Goal: Navigation & Orientation: Find specific page/section

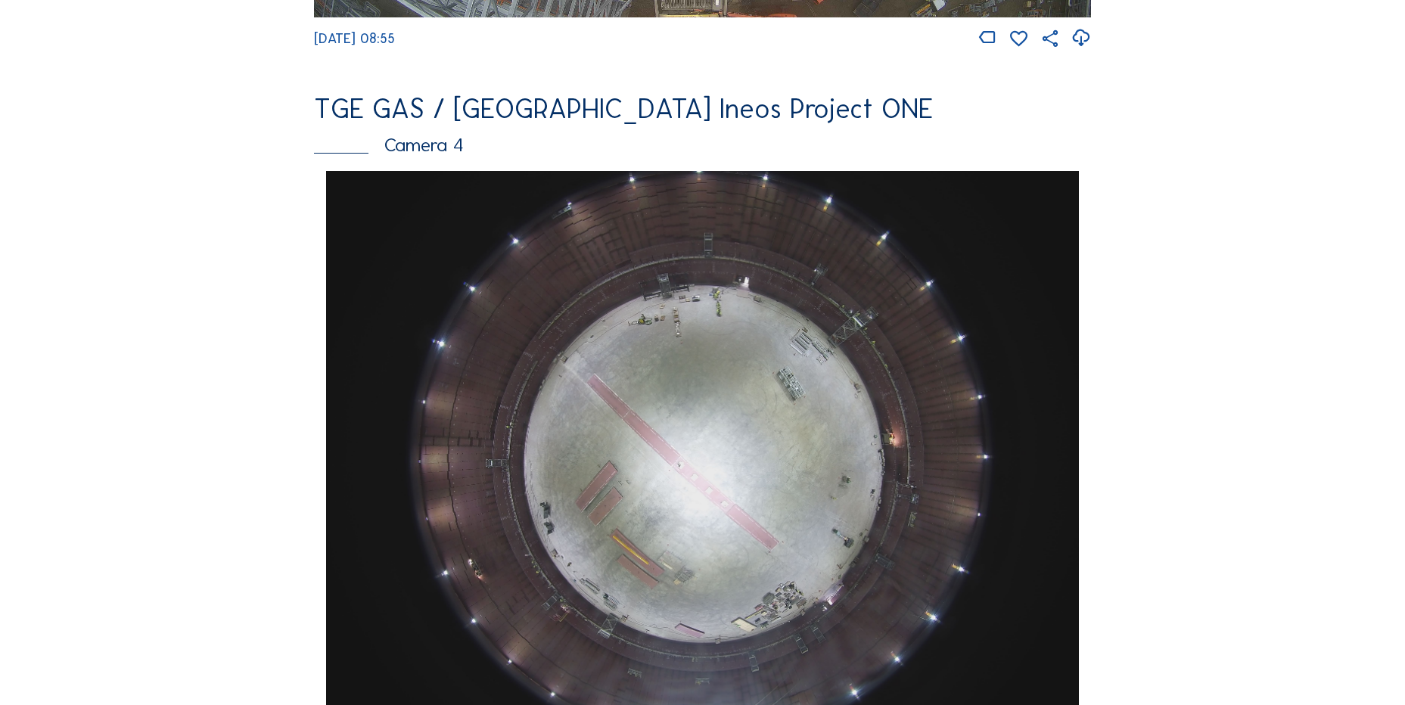
scroll to position [1060, 0]
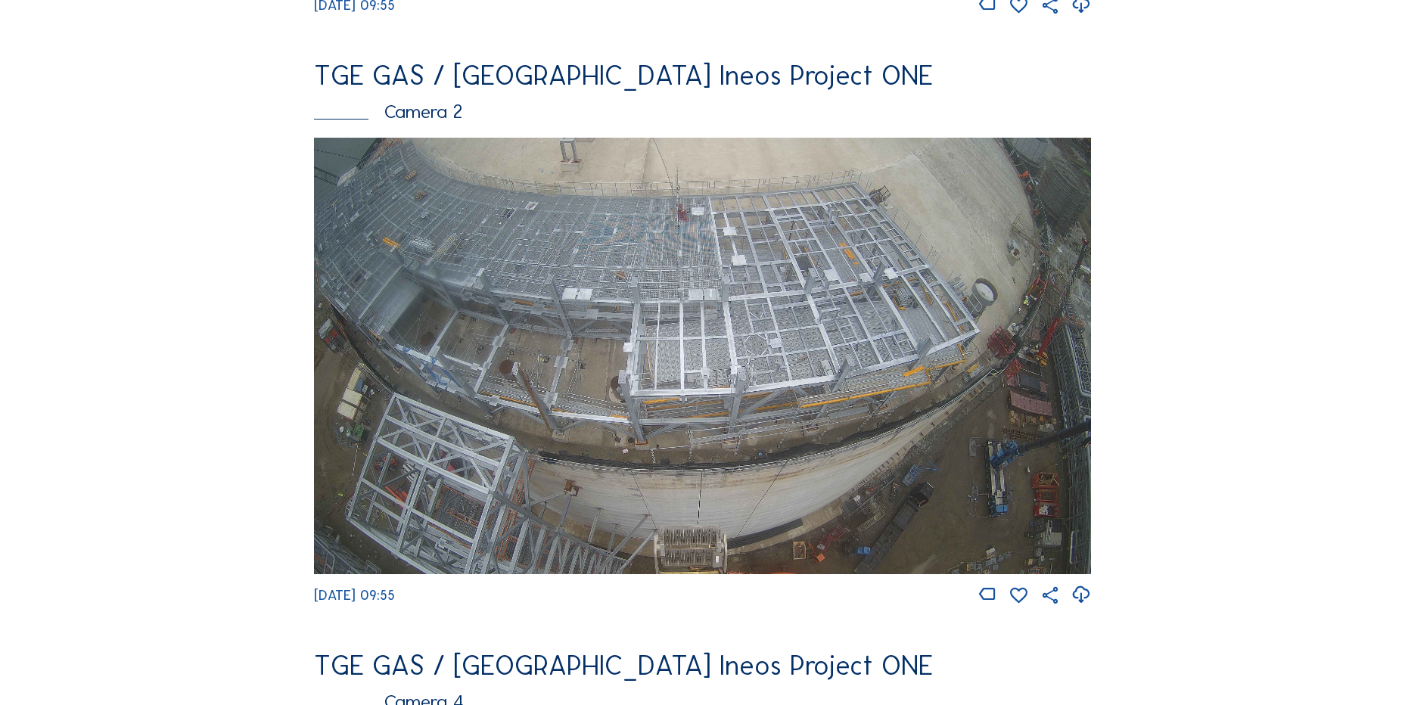
scroll to position [681, 0]
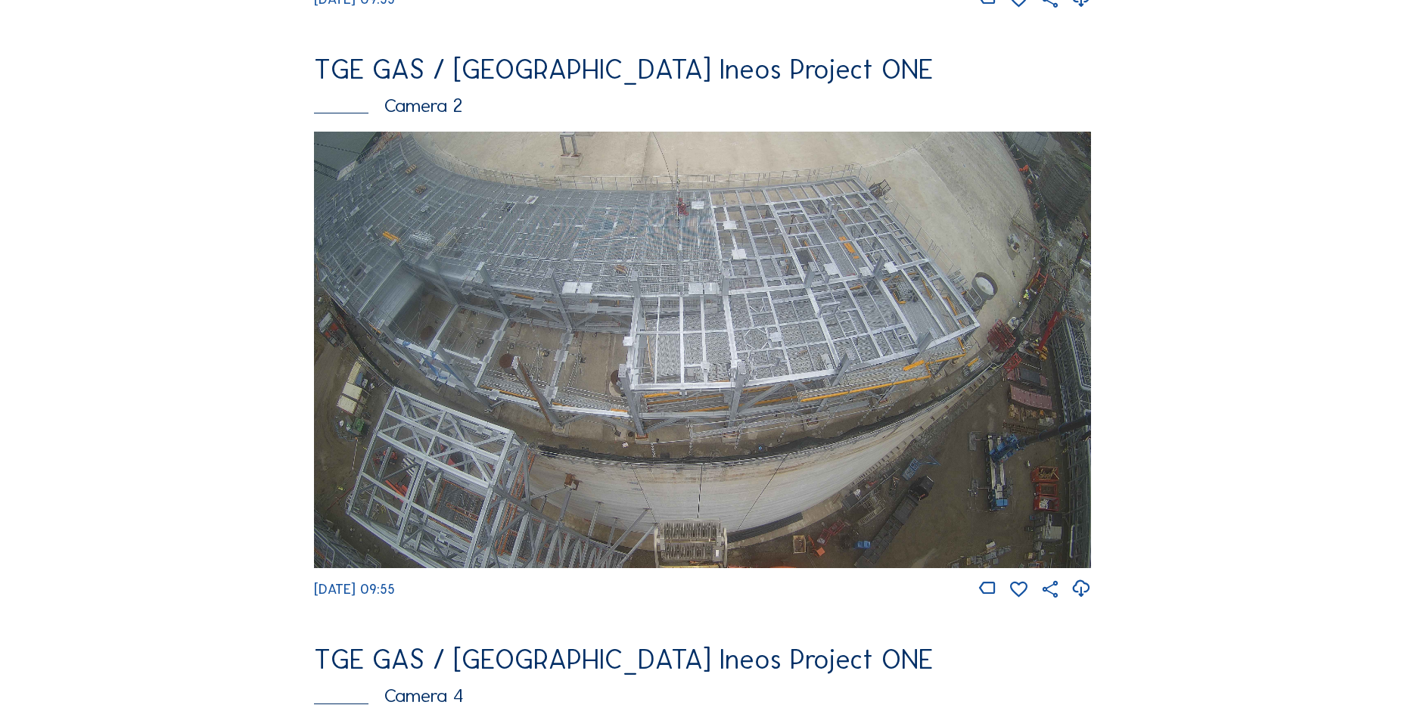
click at [360, 655] on div "TGE GAS / [GEOGRAPHIC_DATA] Ineos Project ONE" at bounding box center [702, 659] width 777 height 27
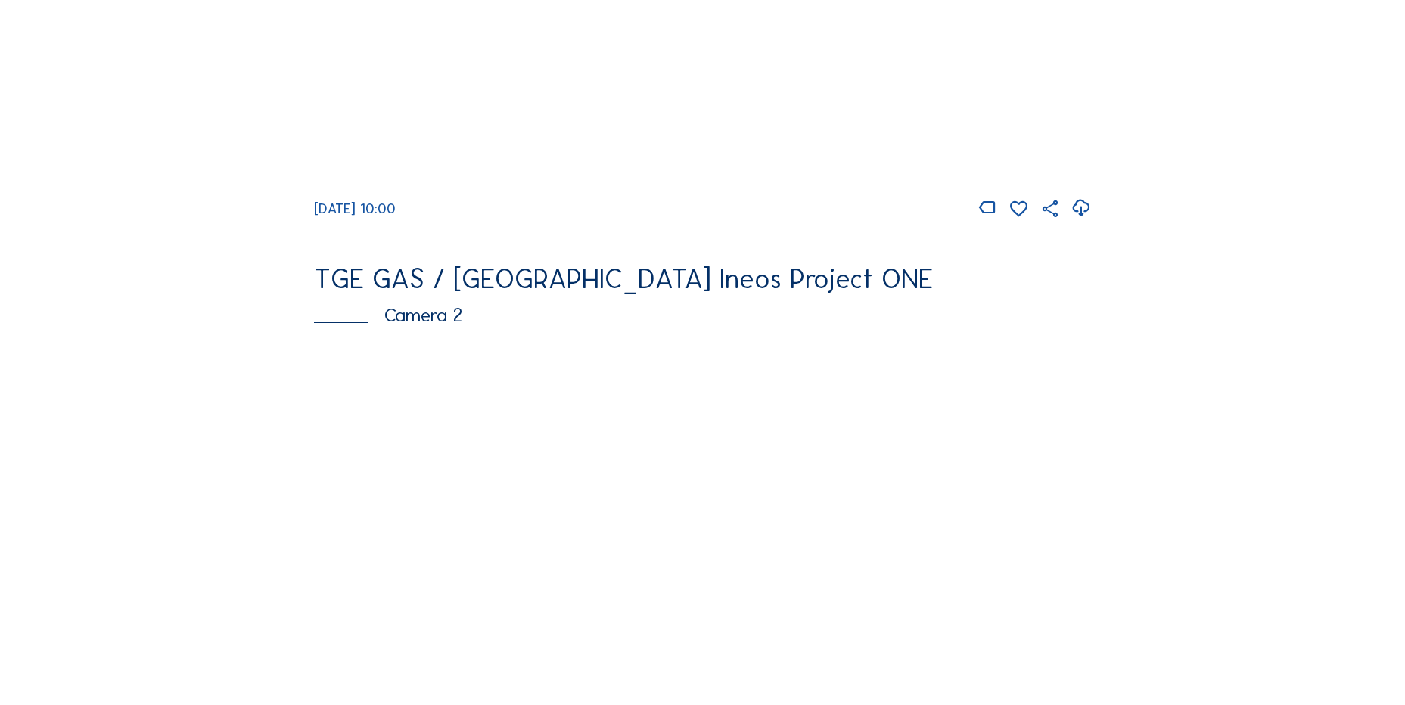
scroll to position [454, 0]
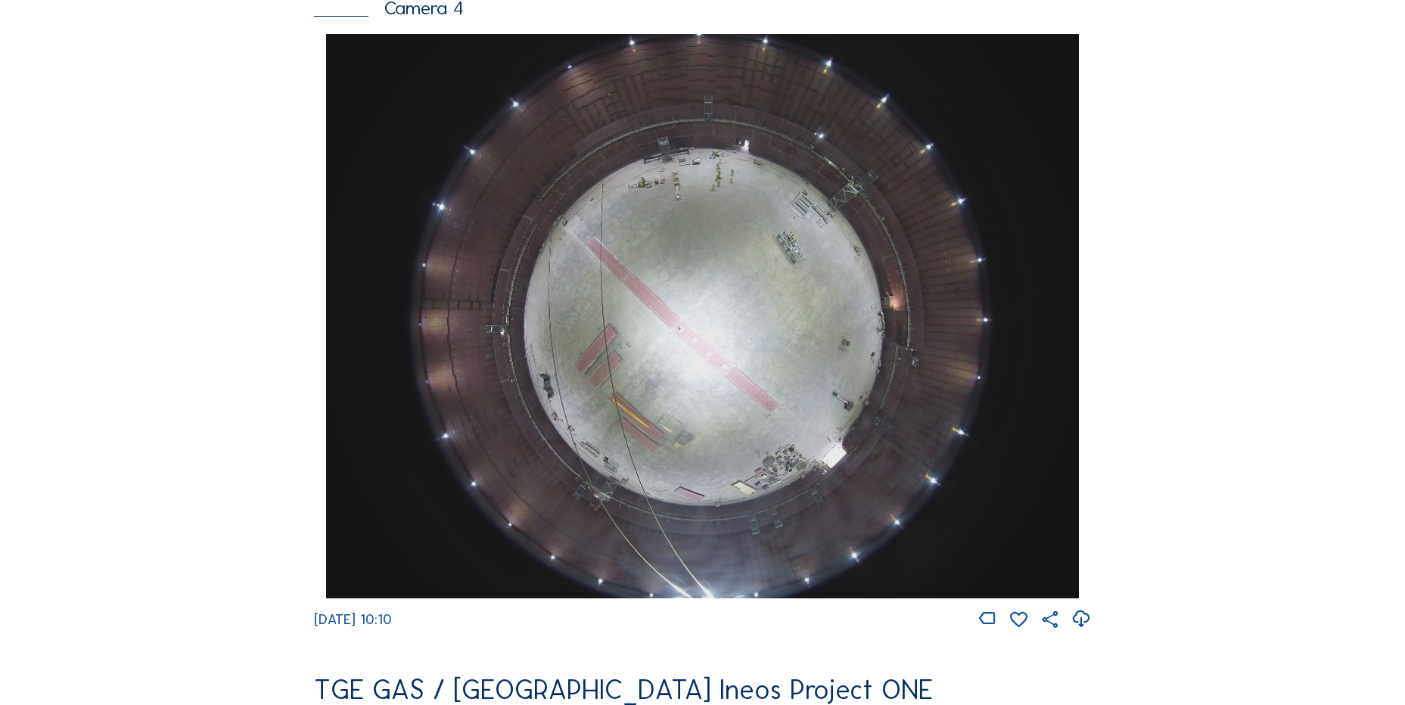
scroll to position [1362, 0]
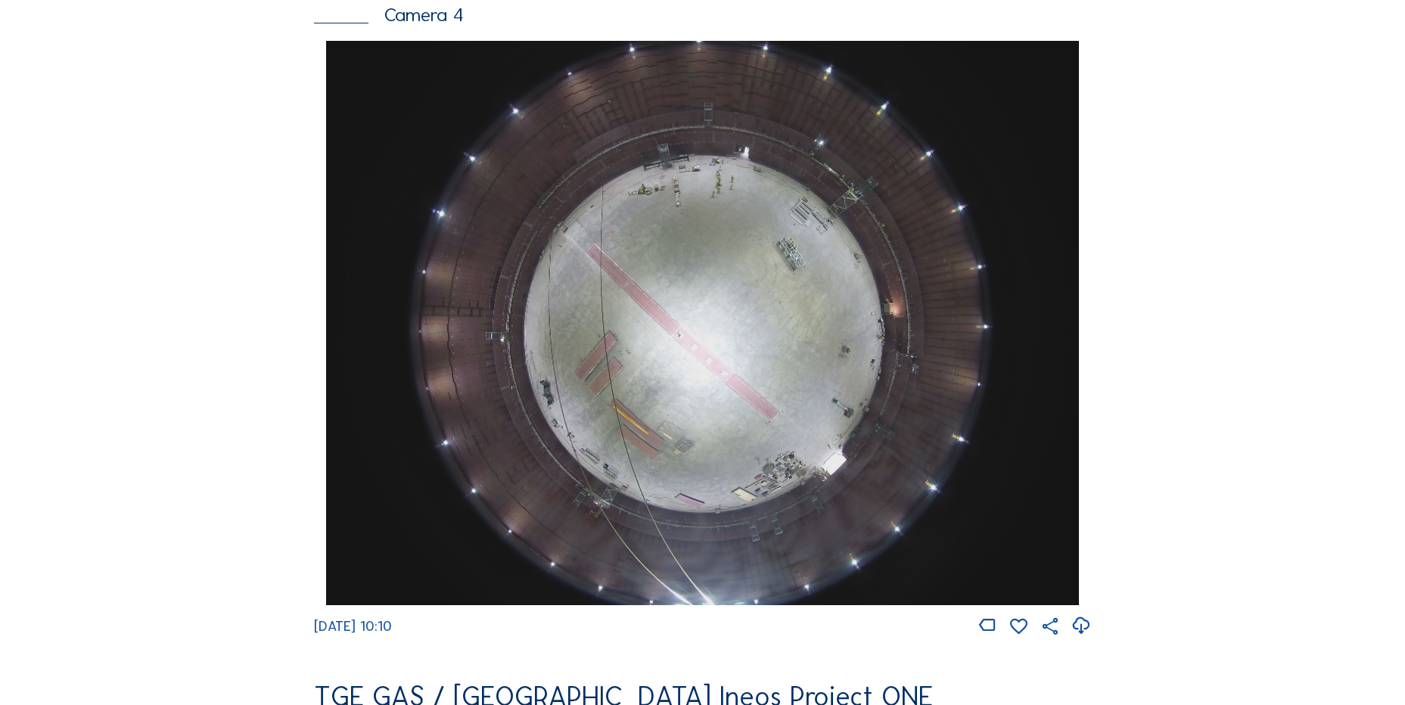
click at [1087, 636] on icon at bounding box center [1081, 626] width 20 height 25
click at [171, 370] on div "Cameras Timelapses My C-Site Feed Photo Show Map Search Fullscreen TGE GAS / An…" at bounding box center [702, 329] width 1405 height 3382
click at [263, 269] on div "Feed Photo Show Map Search Fullscreen TGE GAS / Antwerpen Ineos Project ONE Cam…" at bounding box center [703, 45] width 1054 height 2619
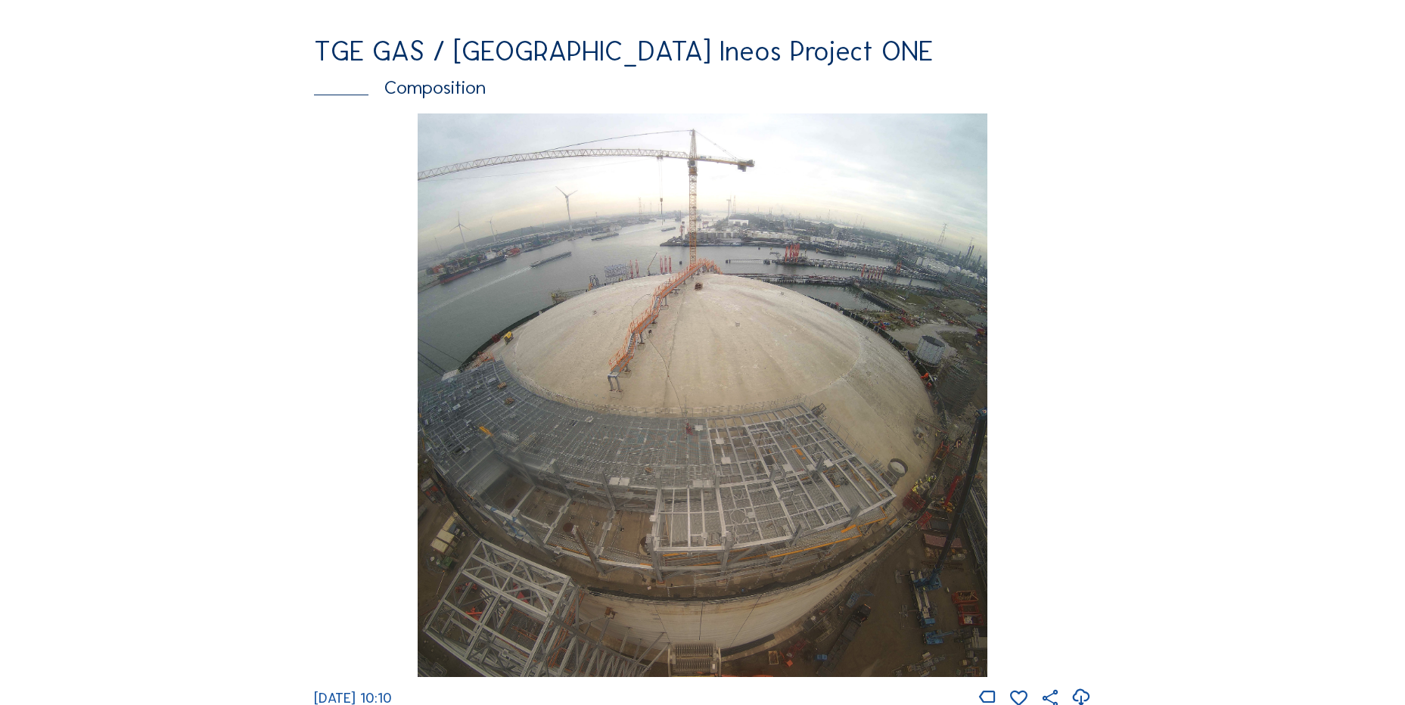
scroll to position [2195, 0]
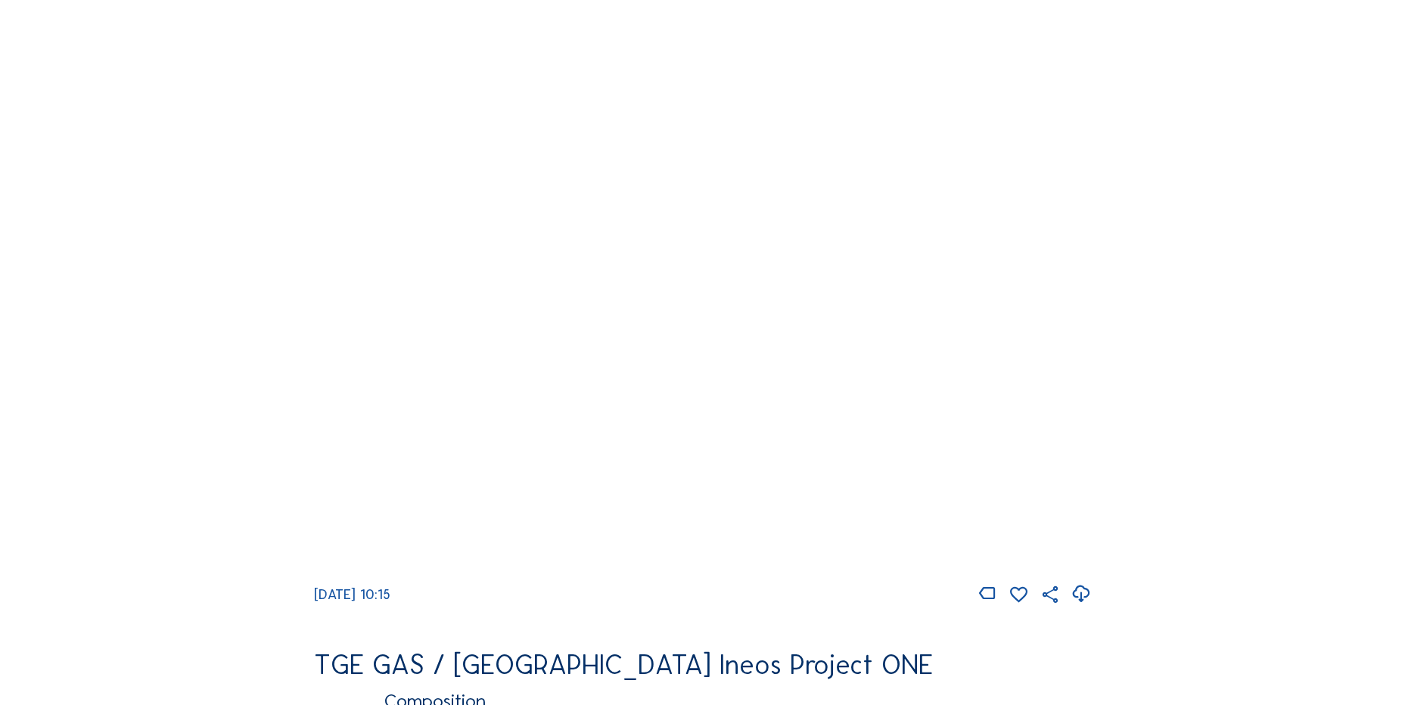
scroll to position [1438, 0]
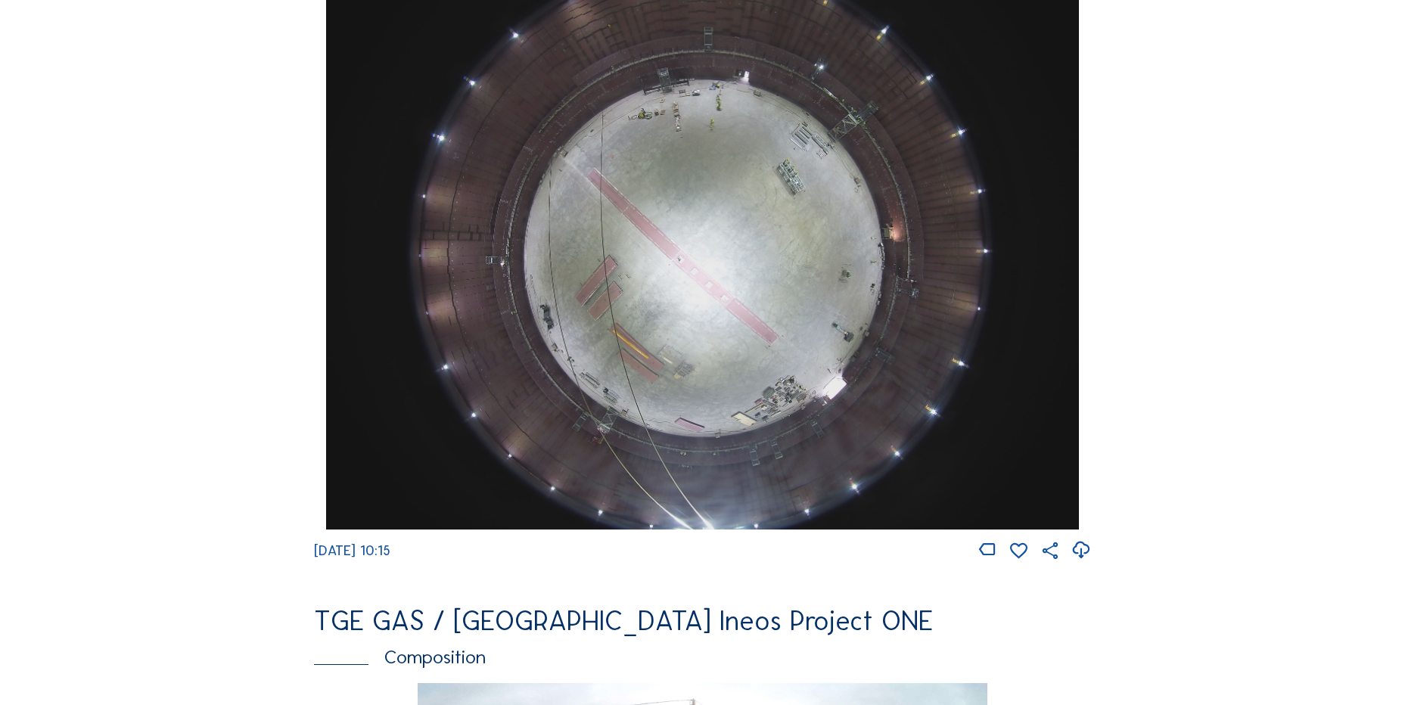
drag, startPoint x: 216, startPoint y: 312, endPoint x: 209, endPoint y: 319, distance: 10.2
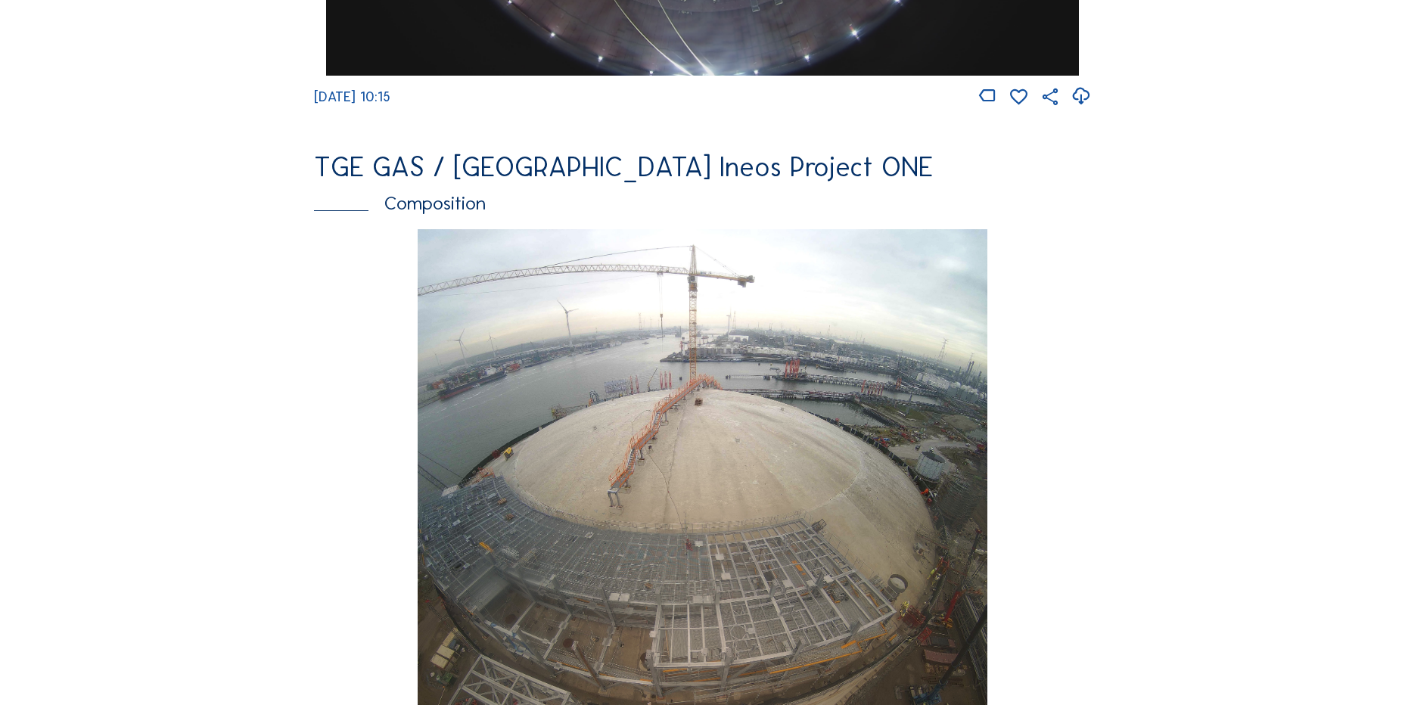
scroll to position [2195, 0]
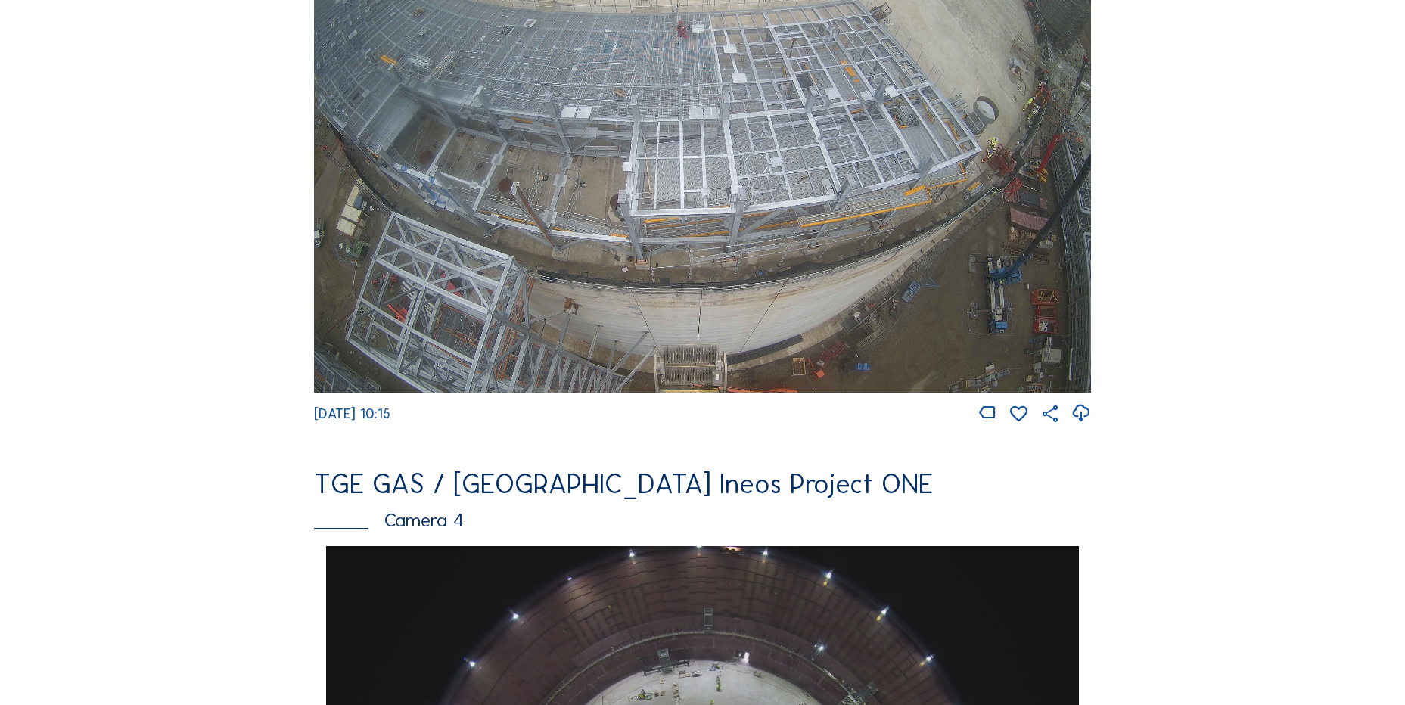
scroll to position [605, 0]
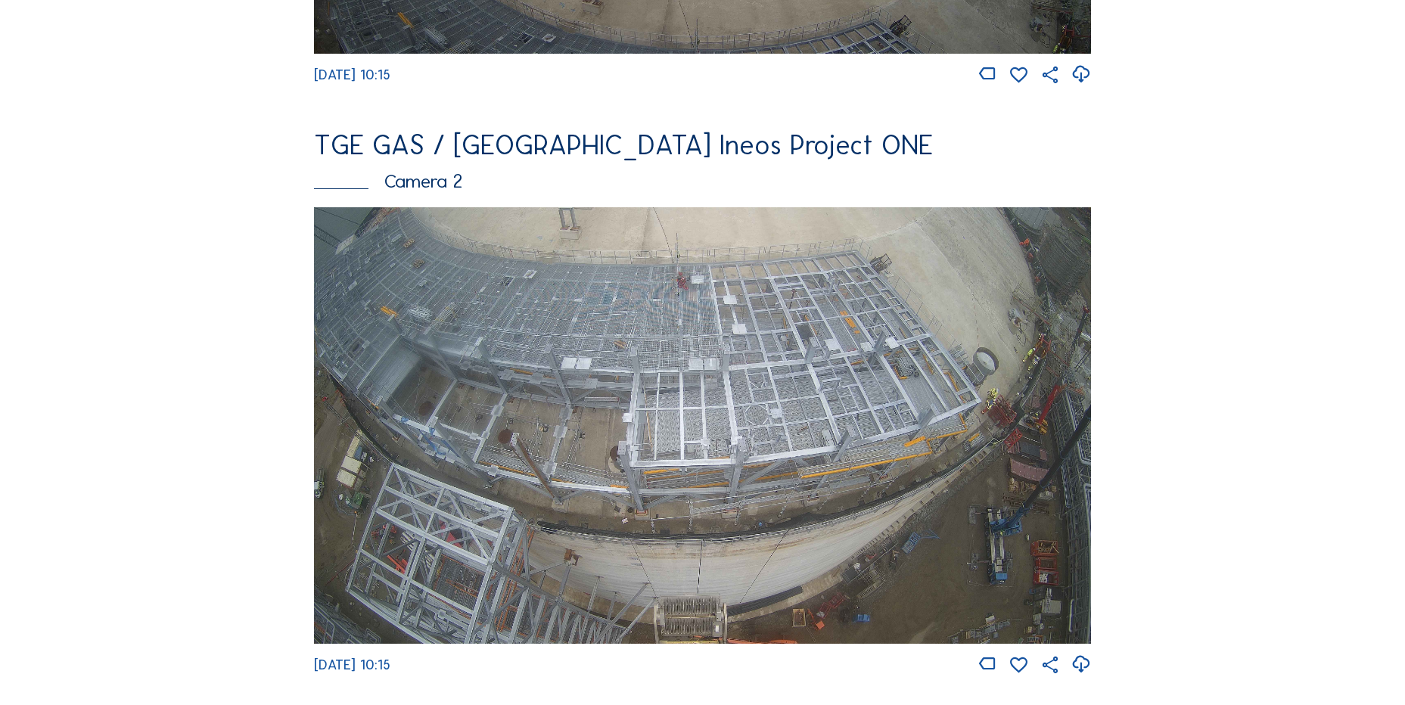
click at [982, 350] on img at bounding box center [702, 425] width 777 height 437
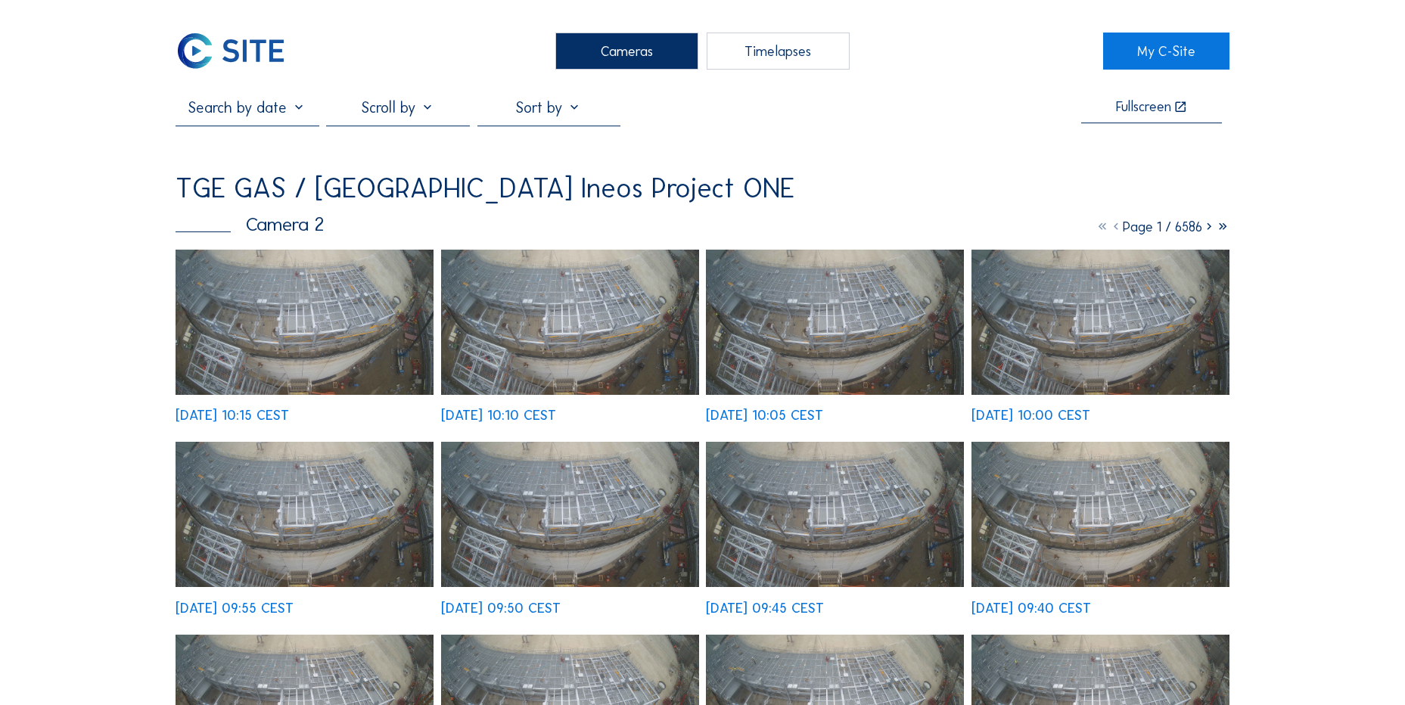
click at [297, 303] on img at bounding box center [305, 322] width 258 height 145
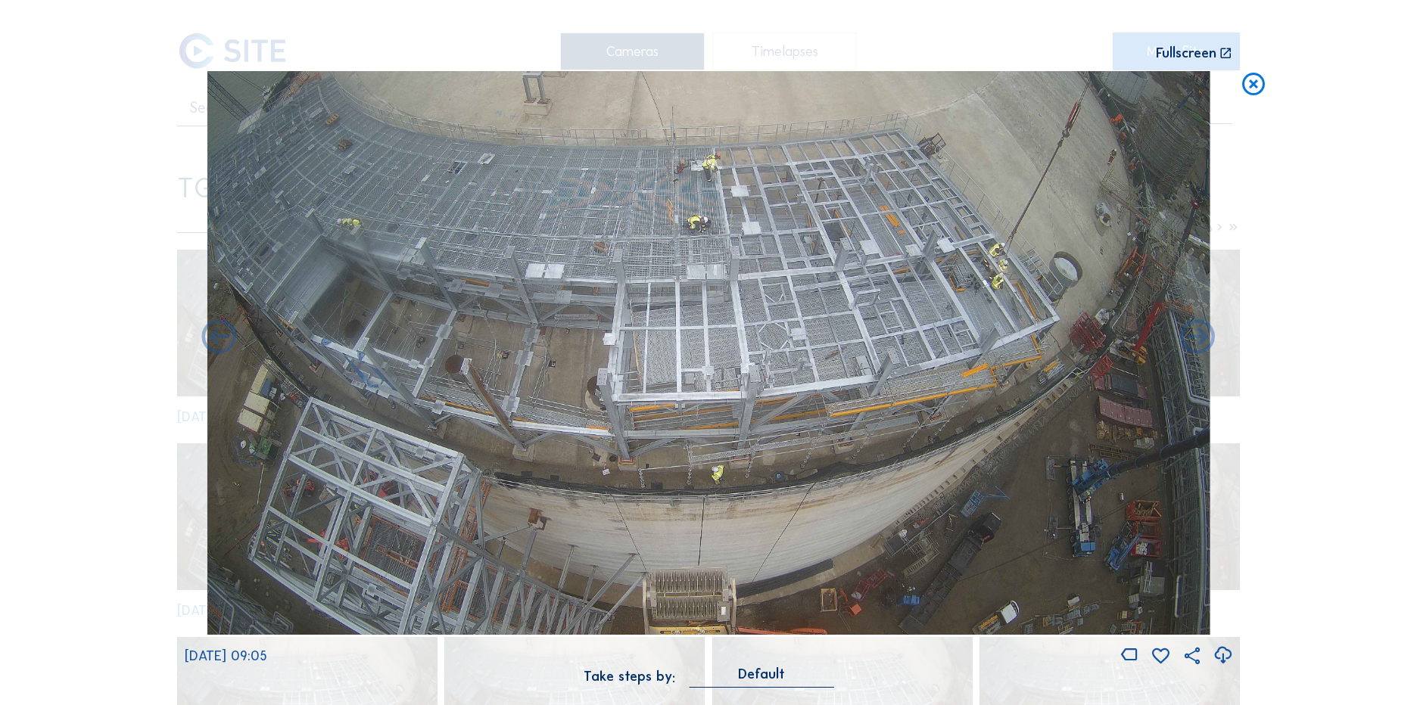
click at [1263, 82] on icon at bounding box center [1253, 85] width 27 height 28
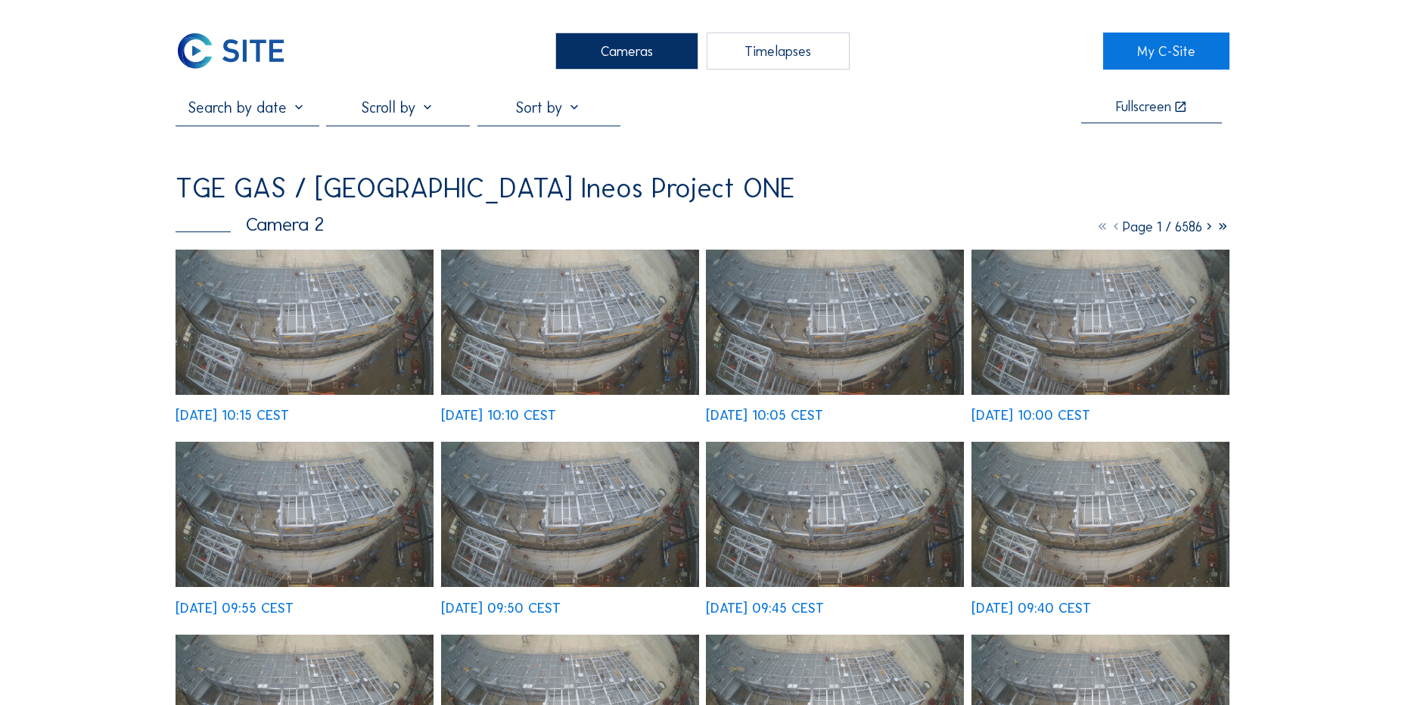
click at [260, 39] on img at bounding box center [231, 51] width 111 height 37
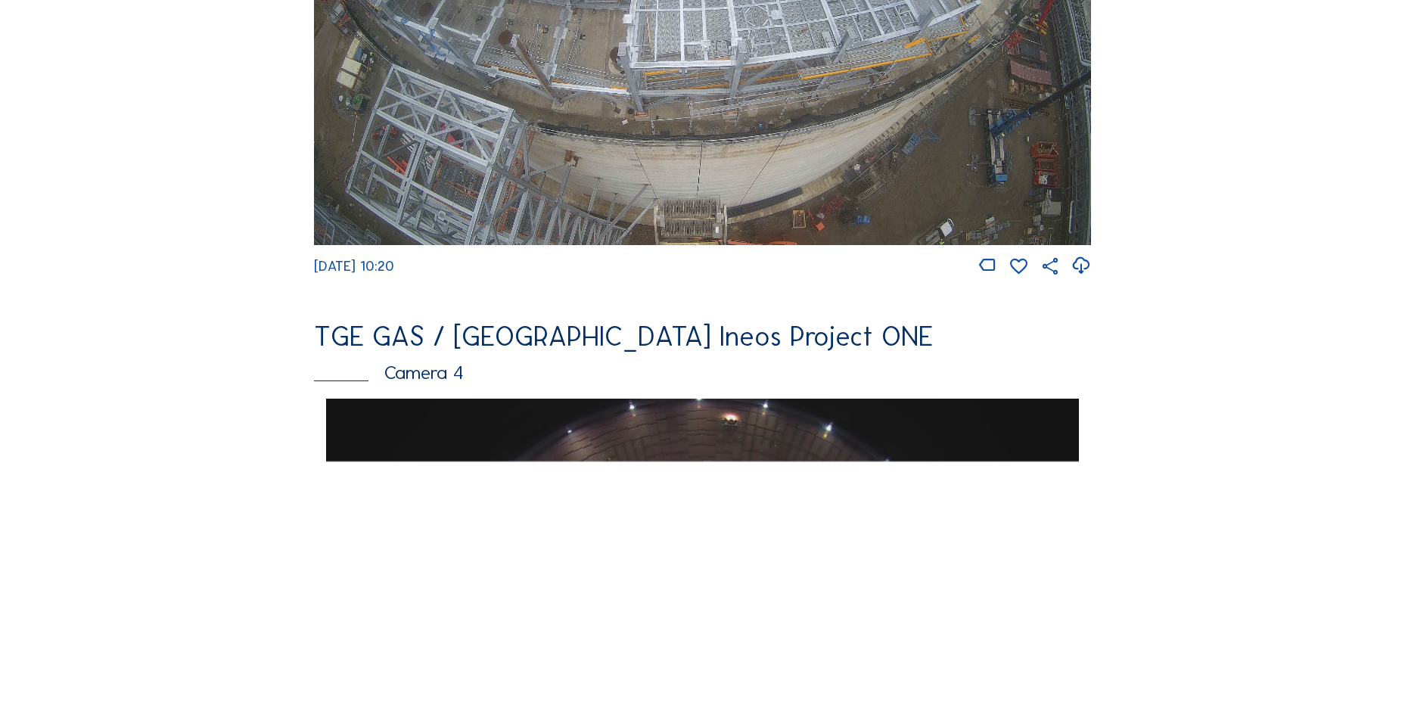
scroll to position [833, 0]
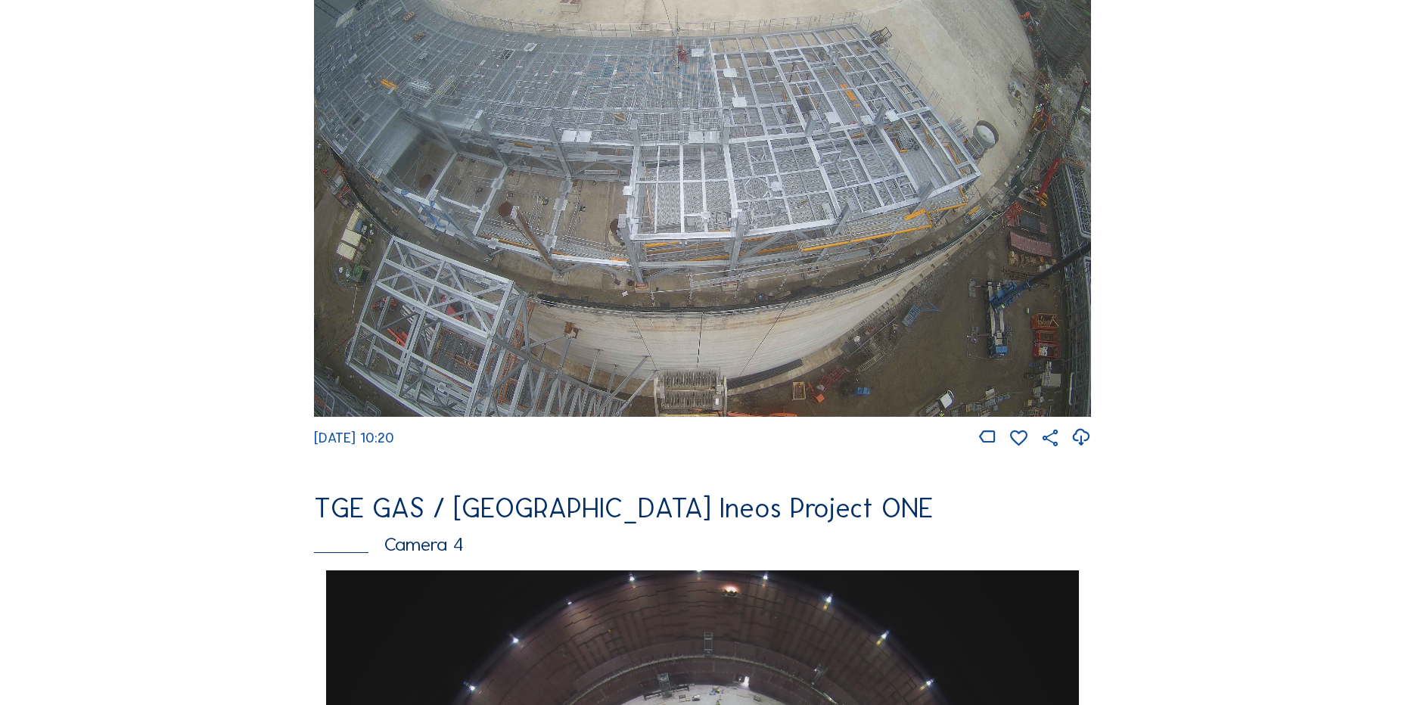
click at [1220, 381] on div "Feed Photo Show Map Search Fullscreen TGE GAS / Antwerpen Ineos Project ONE Cam…" at bounding box center [703, 575] width 1054 height 2619
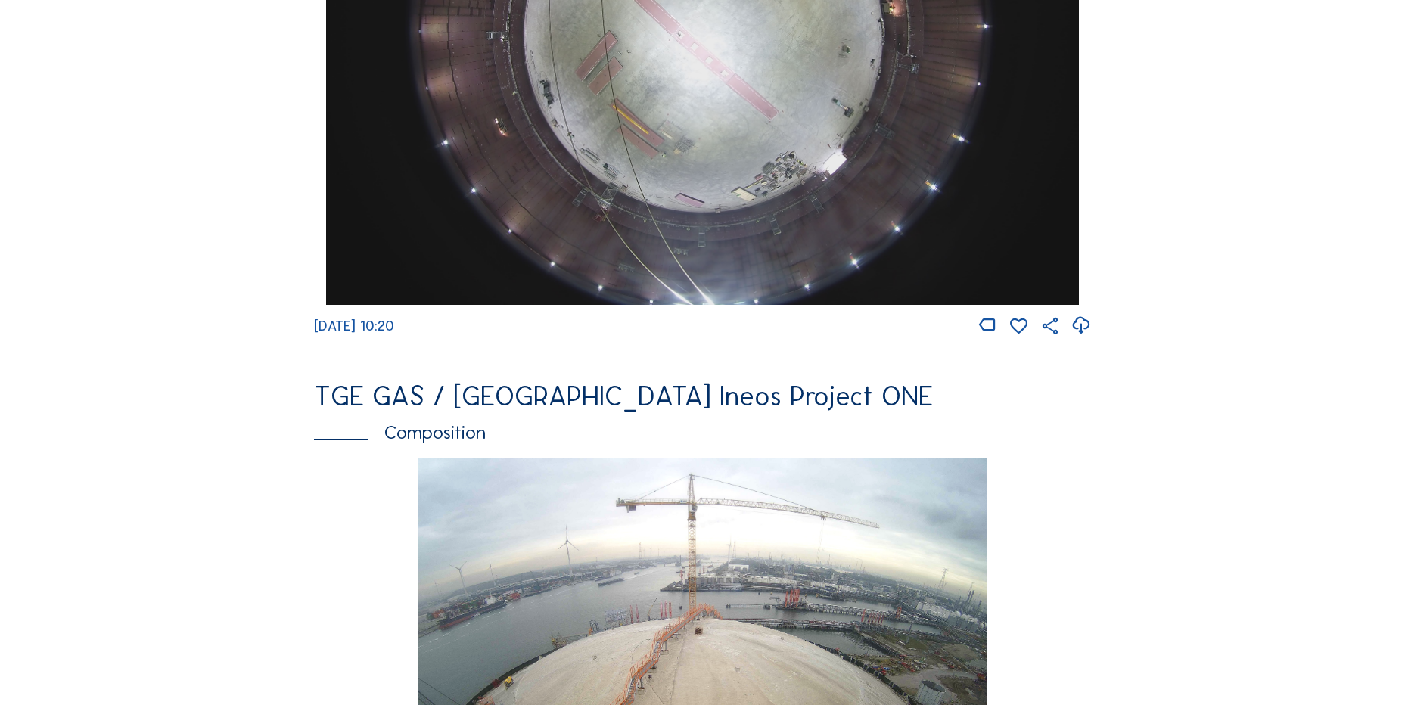
scroll to position [1665, 0]
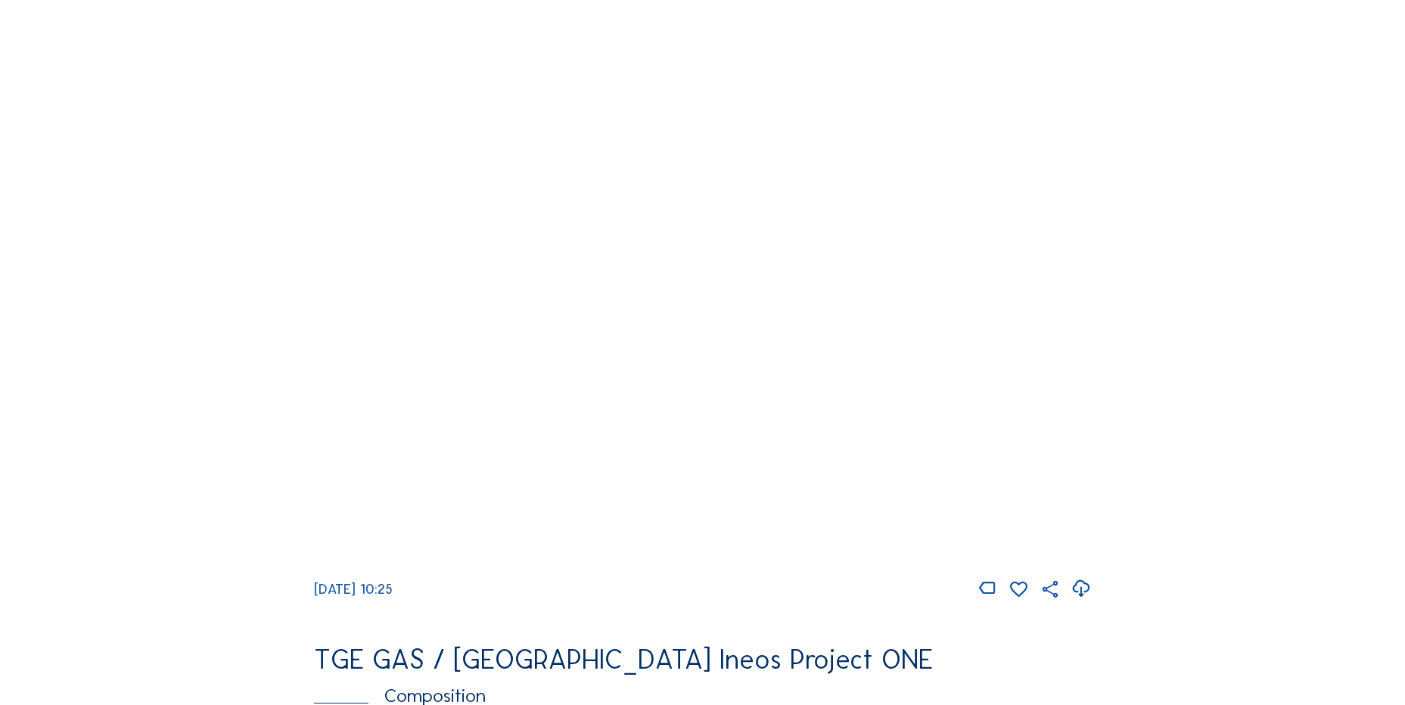
scroll to position [1362, 0]
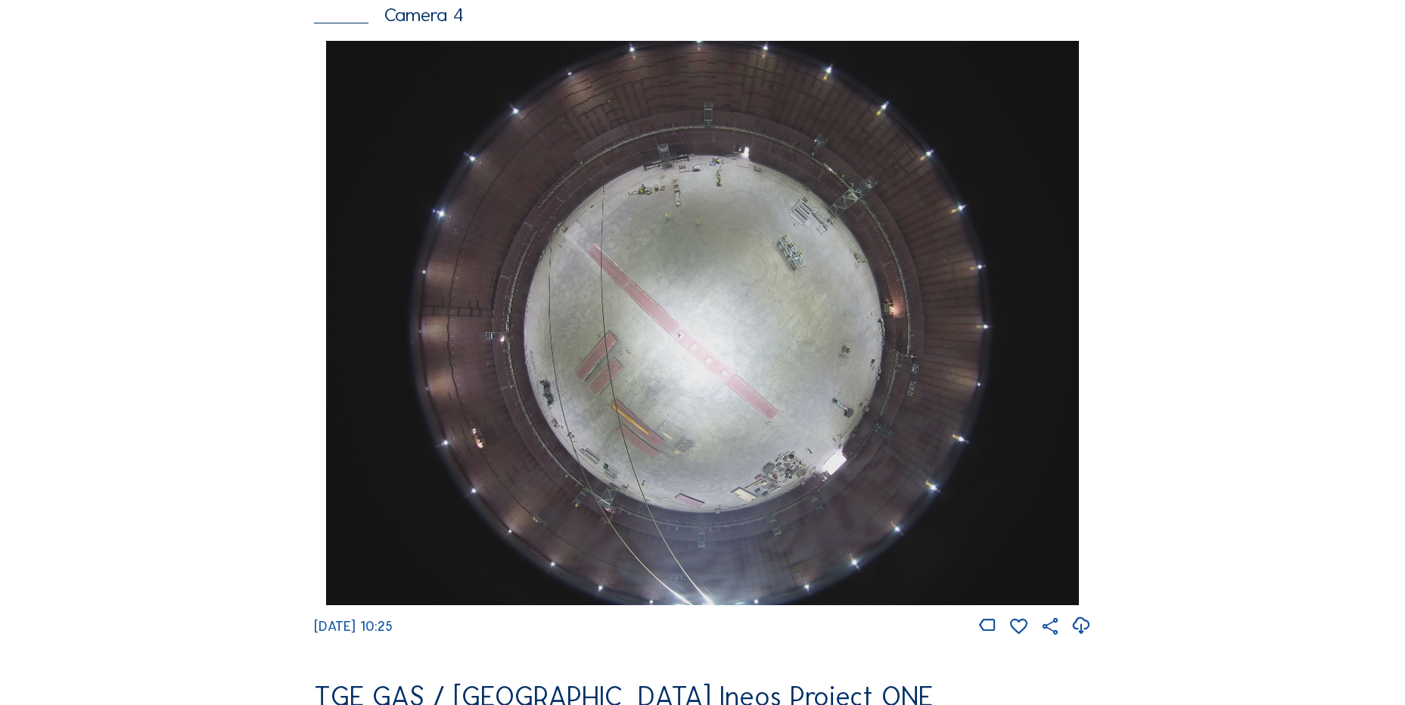
click at [101, 289] on div "Cameras Timelapses My C-Site Feed Photo Show Map Search Fullscreen TGE GAS / An…" at bounding box center [702, 329] width 1405 height 3382
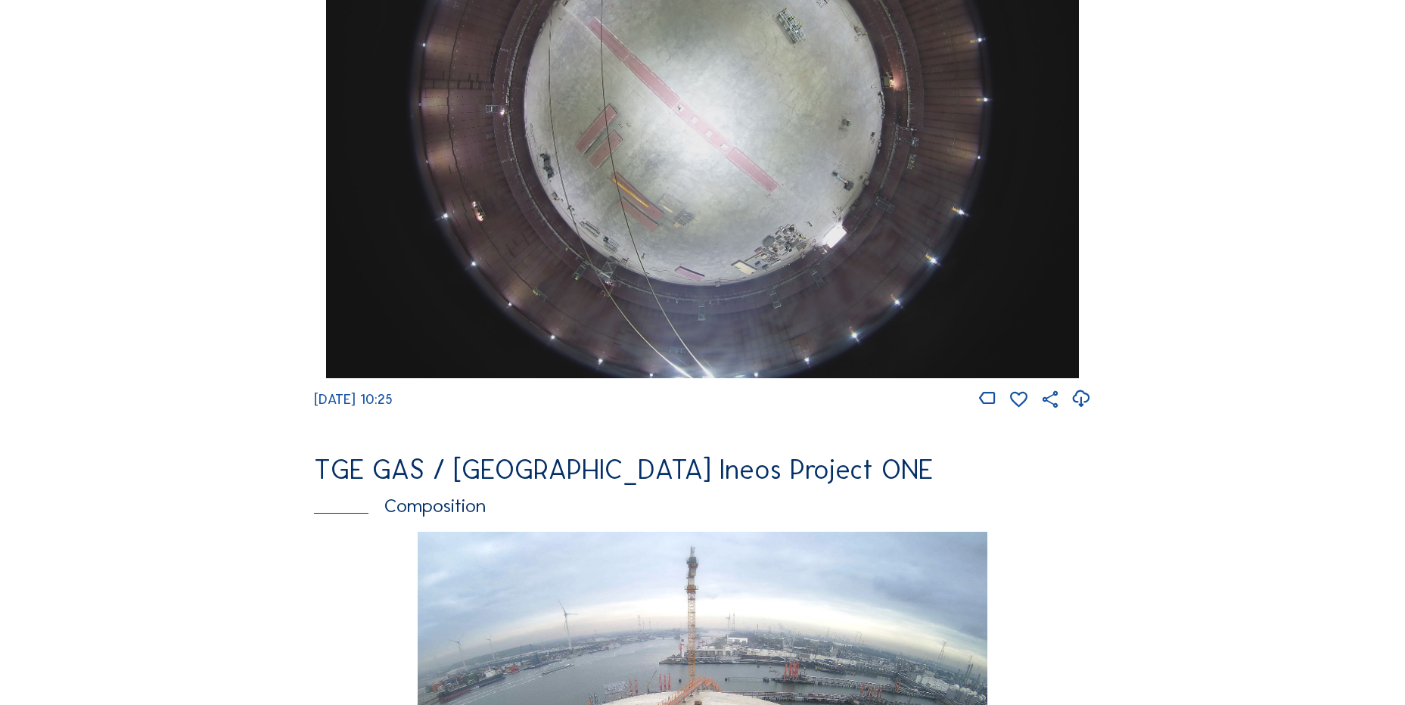
scroll to position [1135, 0]
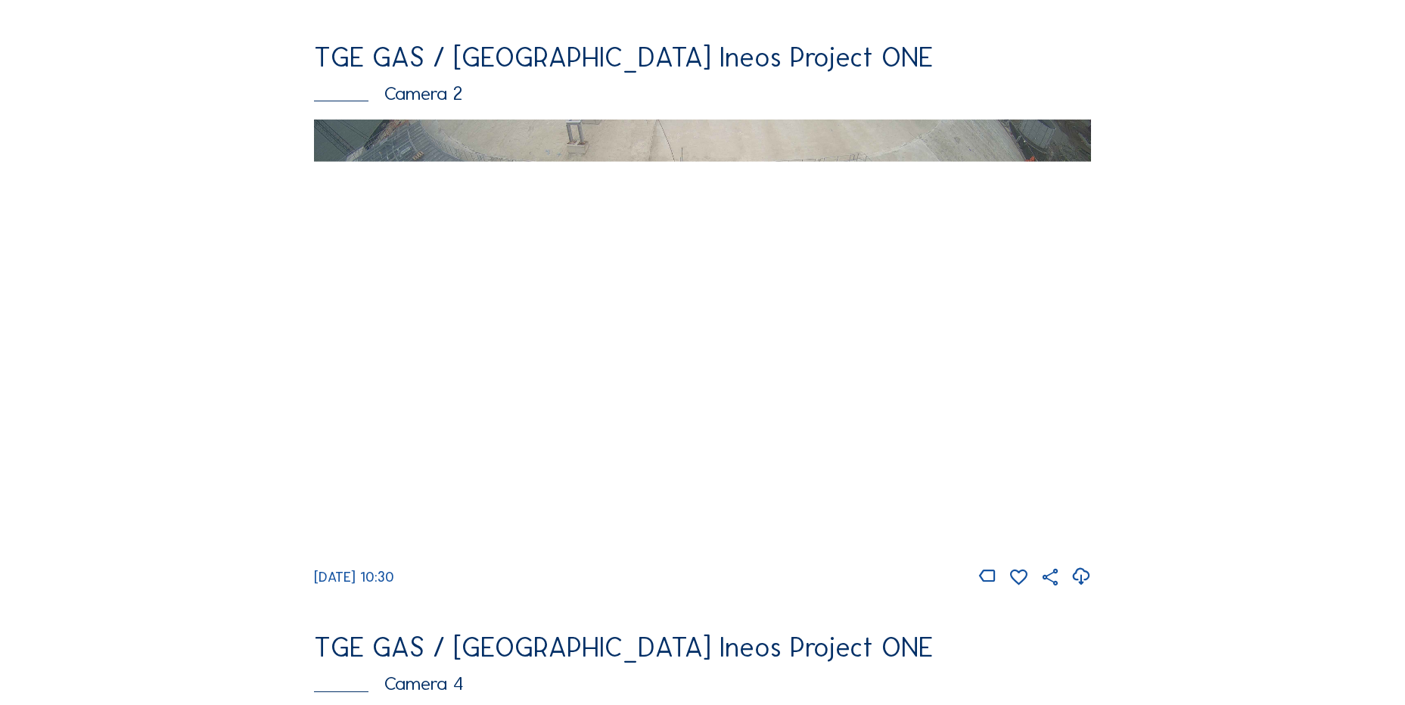
scroll to position [454, 0]
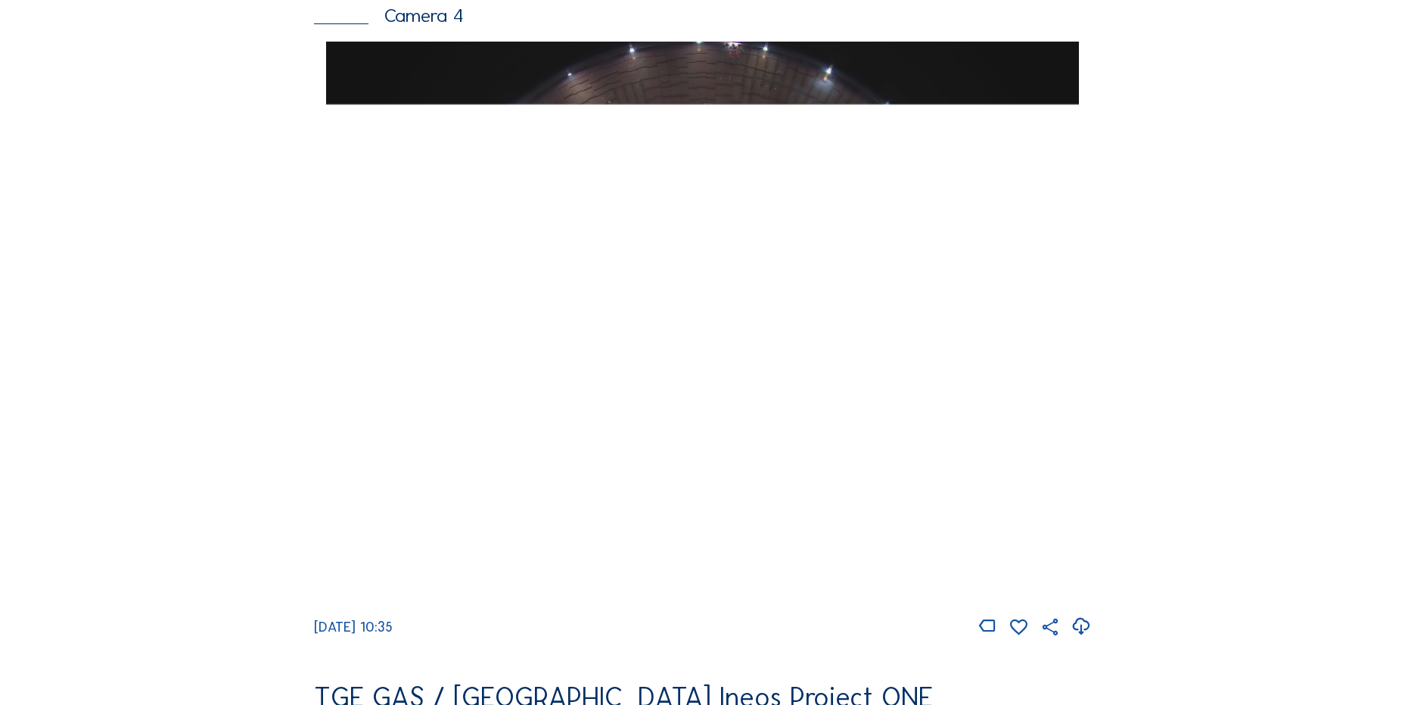
scroll to position [1362, 0]
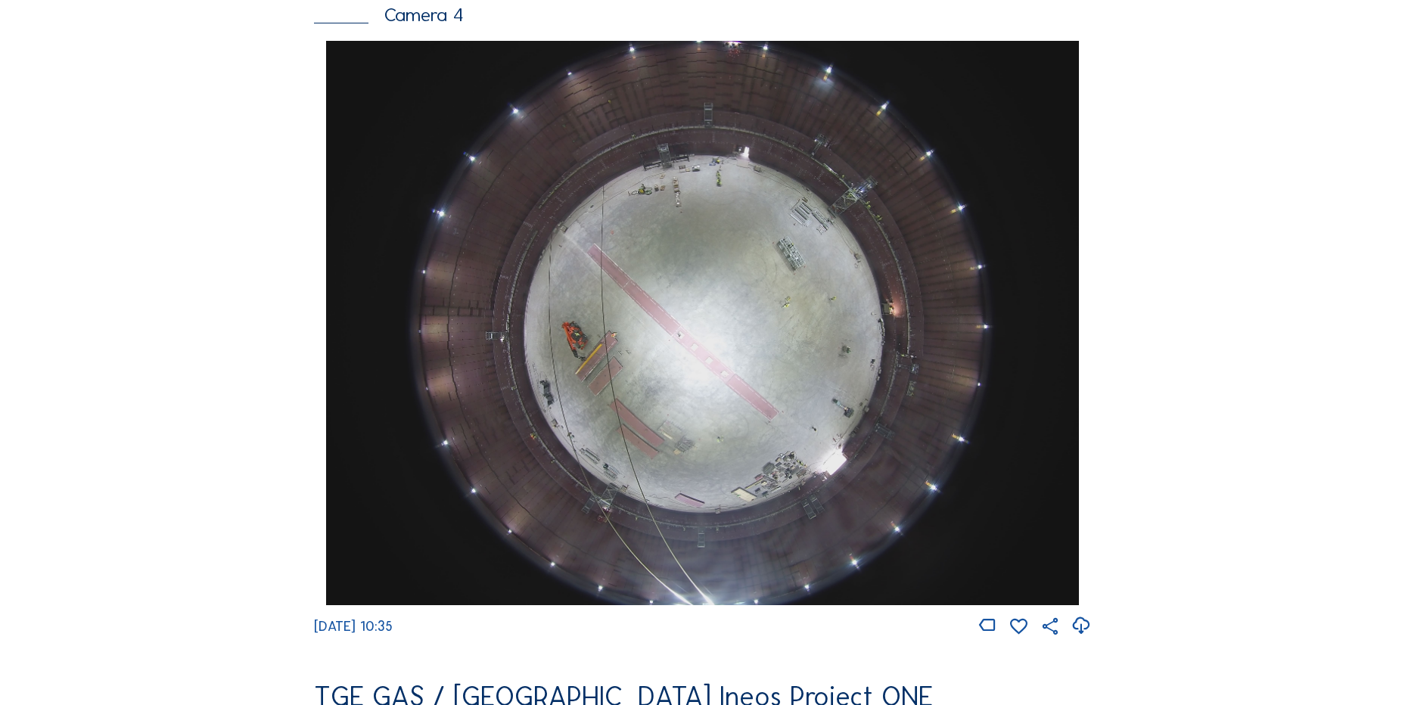
click at [1080, 639] on icon at bounding box center [1081, 626] width 20 height 25
click at [161, 297] on div "Cameras Timelapses My C-Site Feed Photo Show Map Search Fullscreen TGE GAS / [G…" at bounding box center [702, 329] width 1405 height 3382
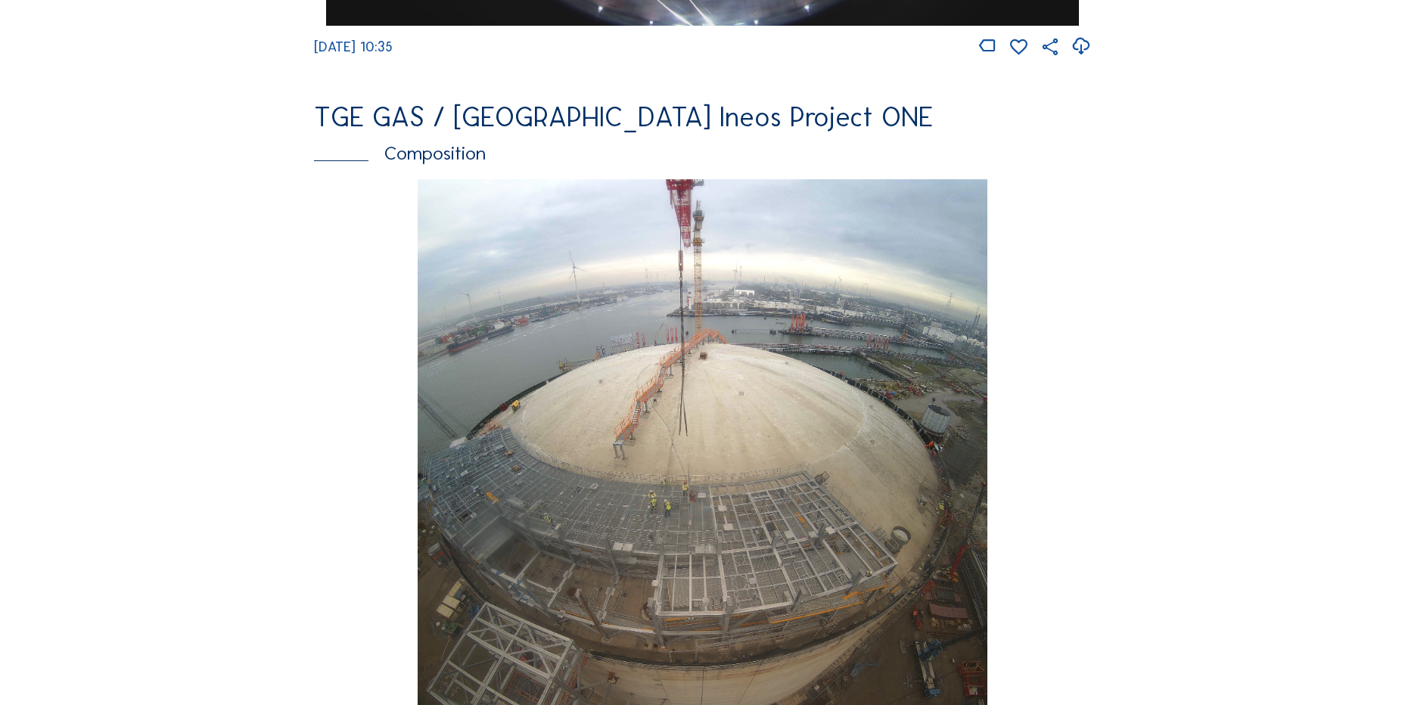
scroll to position [2195, 0]
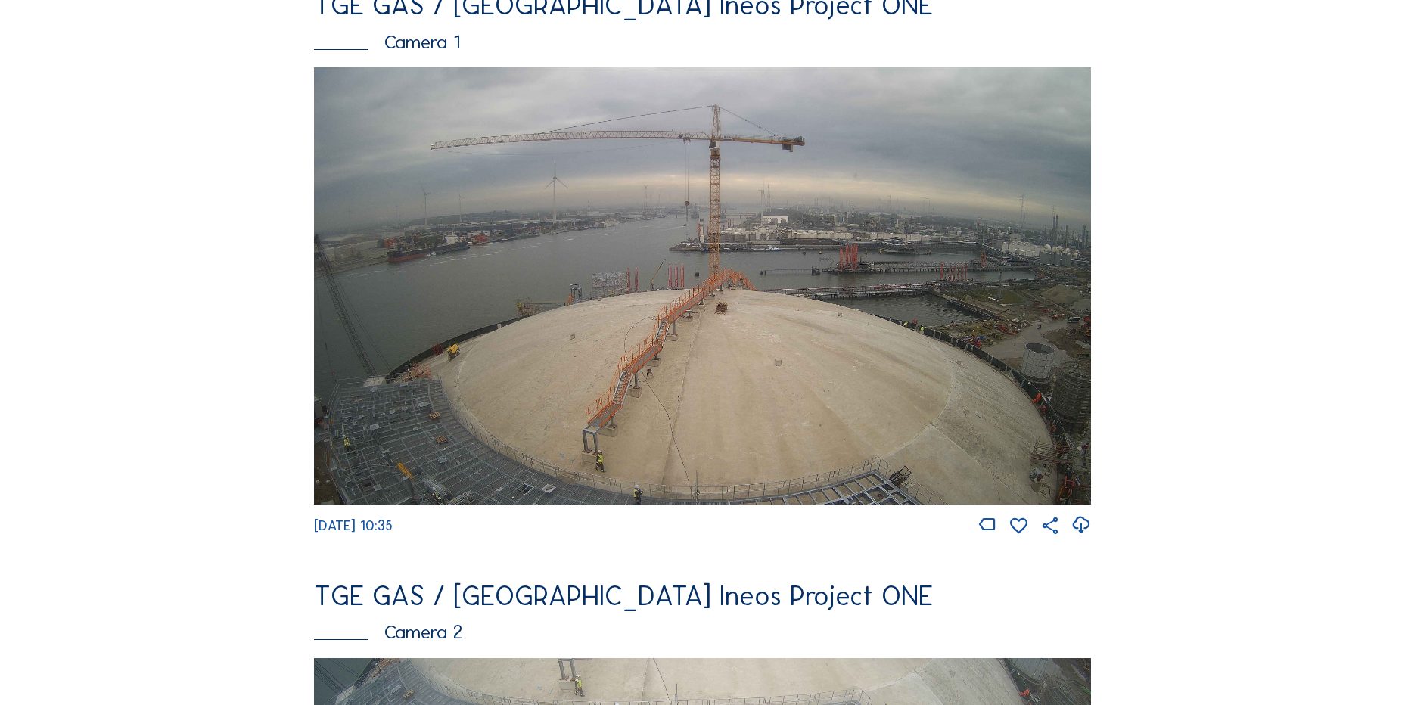
scroll to position [151, 0]
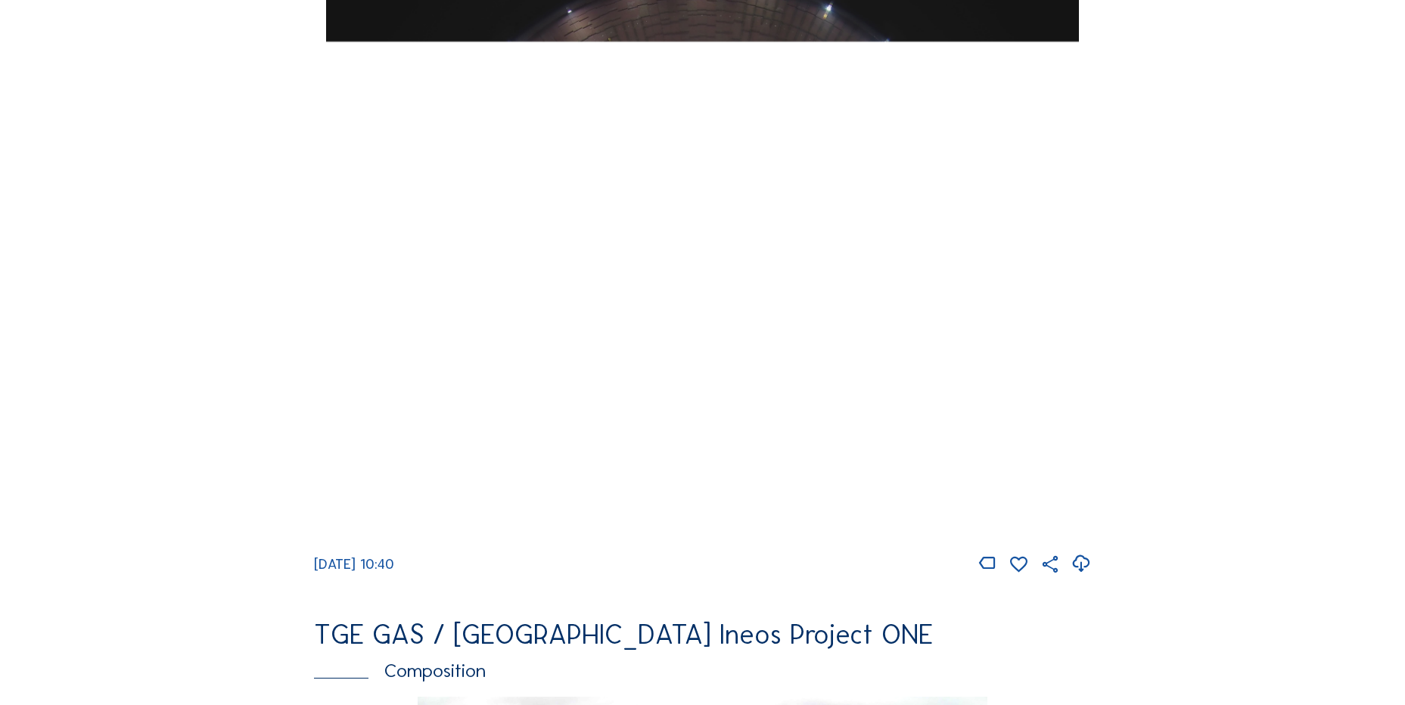
scroll to position [1438, 0]
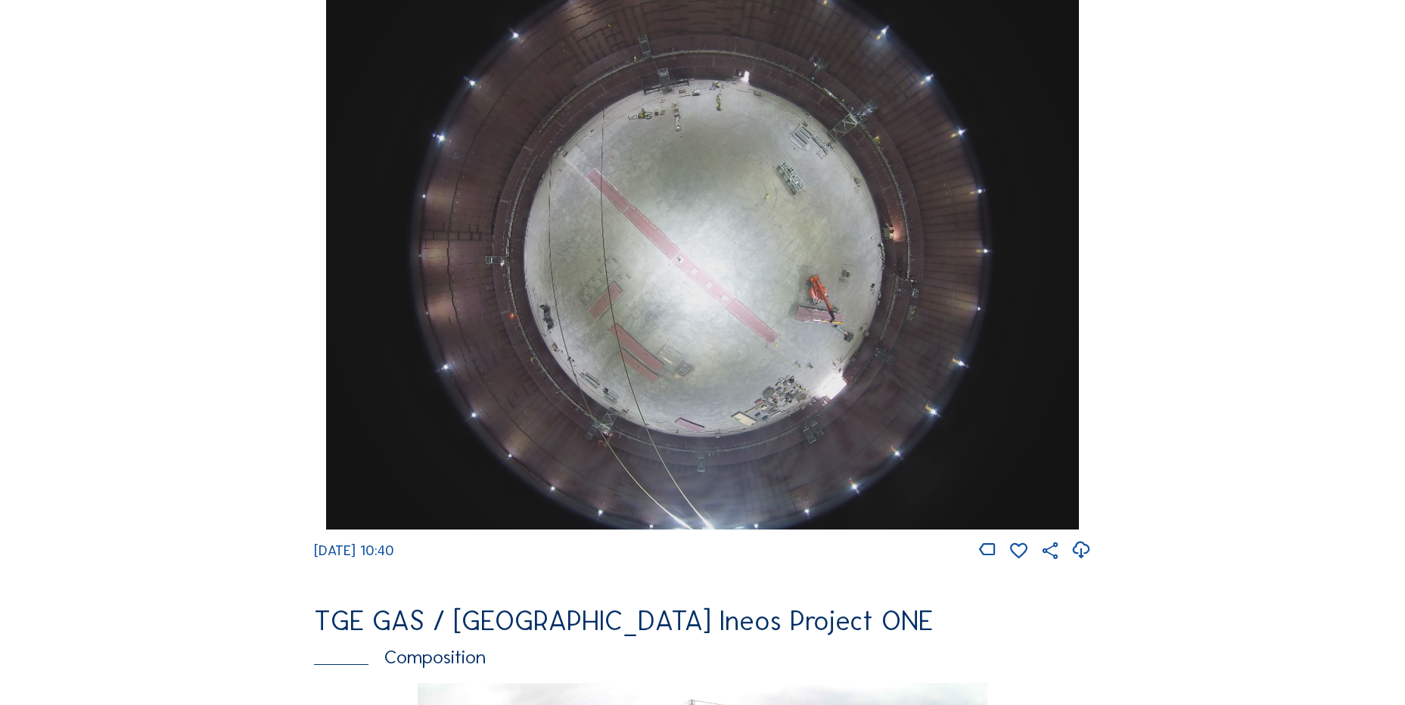
click at [1084, 563] on icon at bounding box center [1081, 550] width 20 height 25
drag, startPoint x: 147, startPoint y: 234, endPoint x: 123, endPoint y: 235, distance: 23.5
click at [147, 234] on div "Cameras Timelapses My C-Site Feed Photo Show Map Search Fullscreen TGE GAS / [G…" at bounding box center [702, 253] width 1405 height 3382
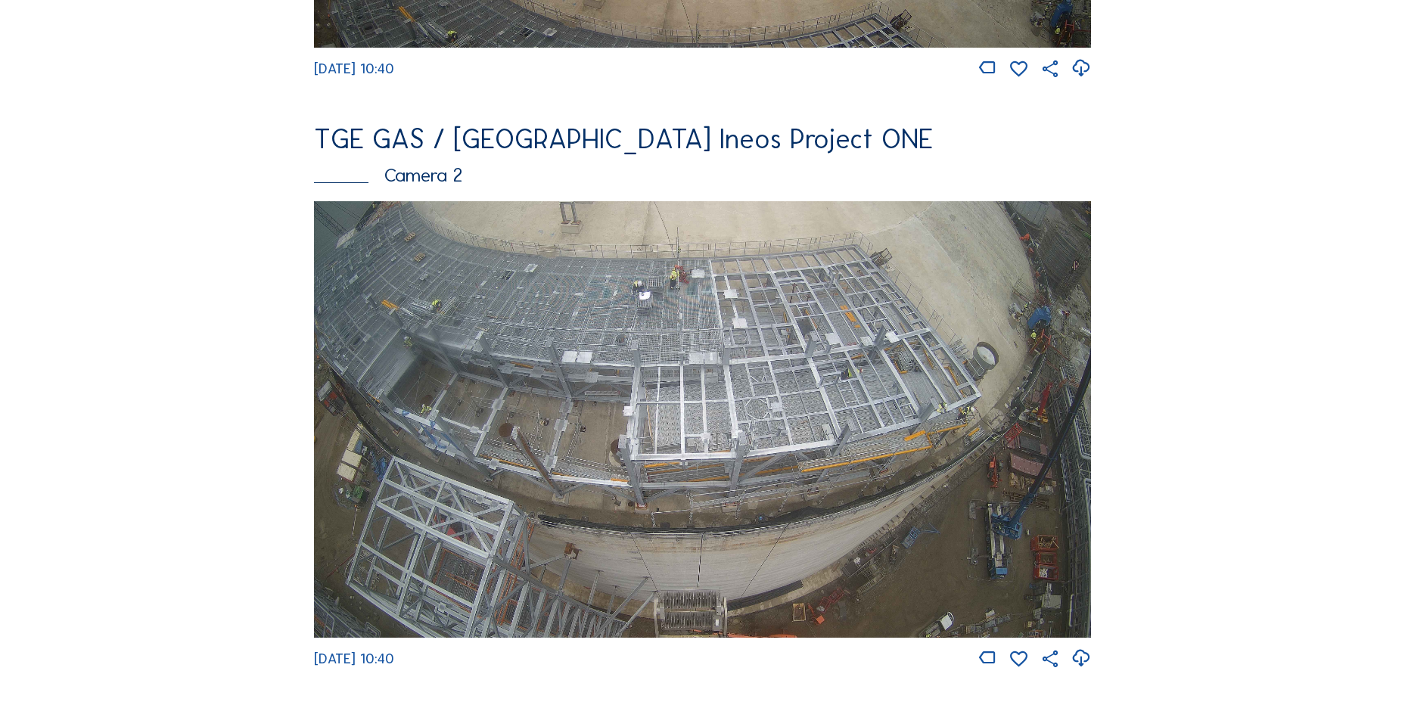
scroll to position [681, 0]
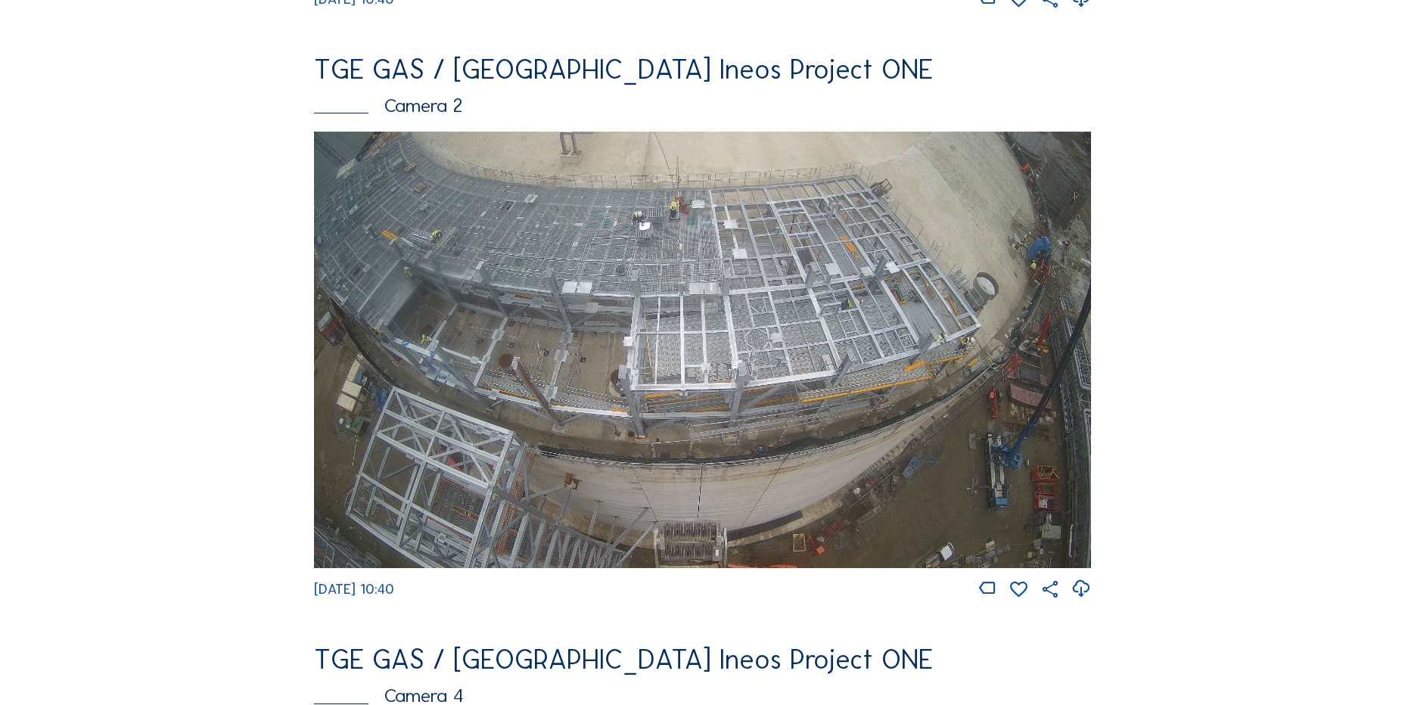
click at [1087, 602] on icon at bounding box center [1081, 589] width 20 height 25
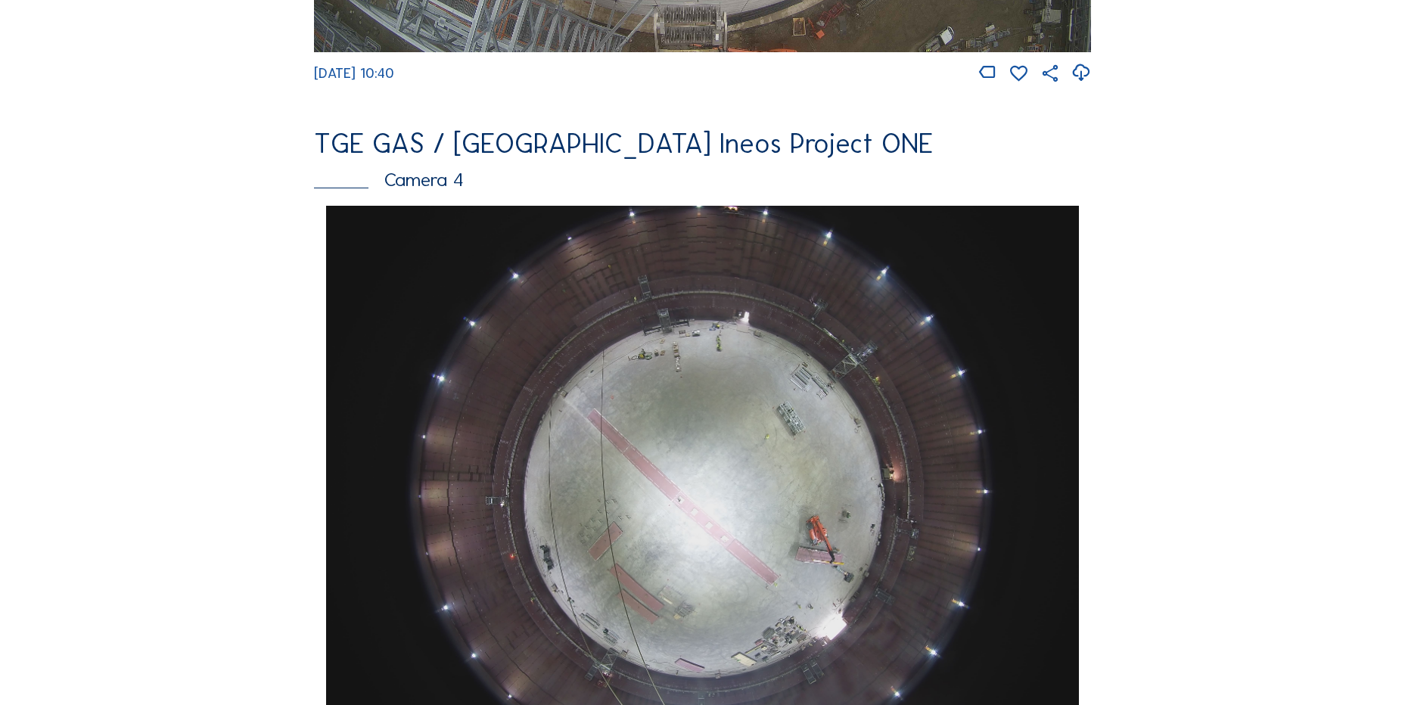
scroll to position [1362, 0]
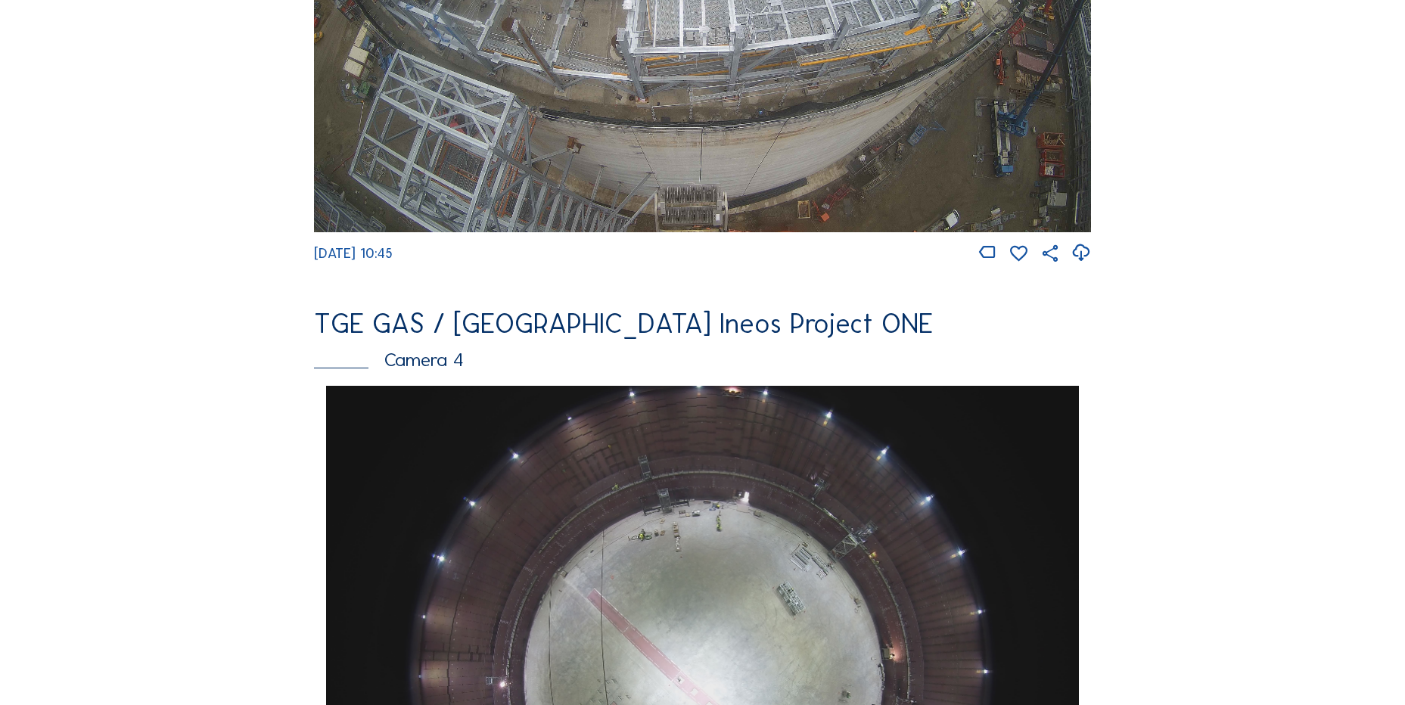
scroll to position [1211, 0]
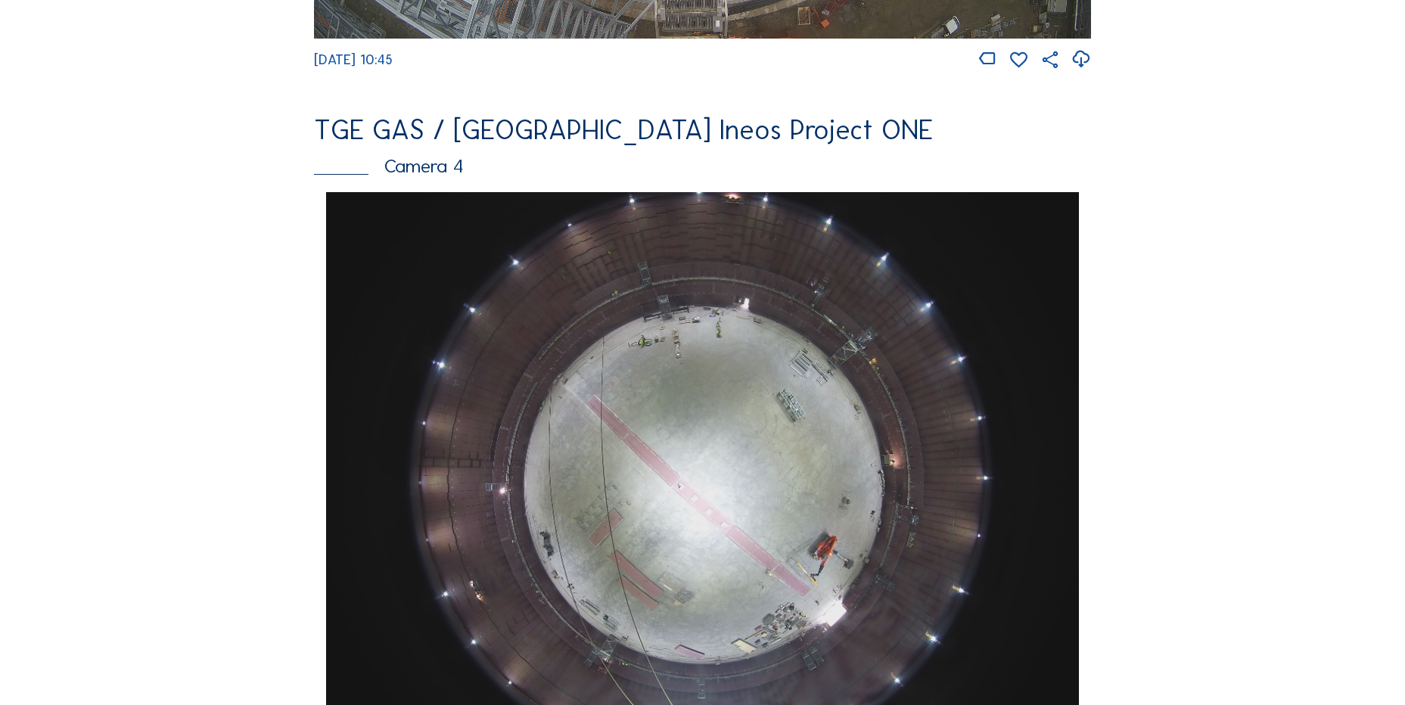
click at [124, 259] on div "Cameras Timelapses My C-Site Feed Photo Show Map Search Fullscreen TGE GAS / [G…" at bounding box center [702, 480] width 1405 height 3382
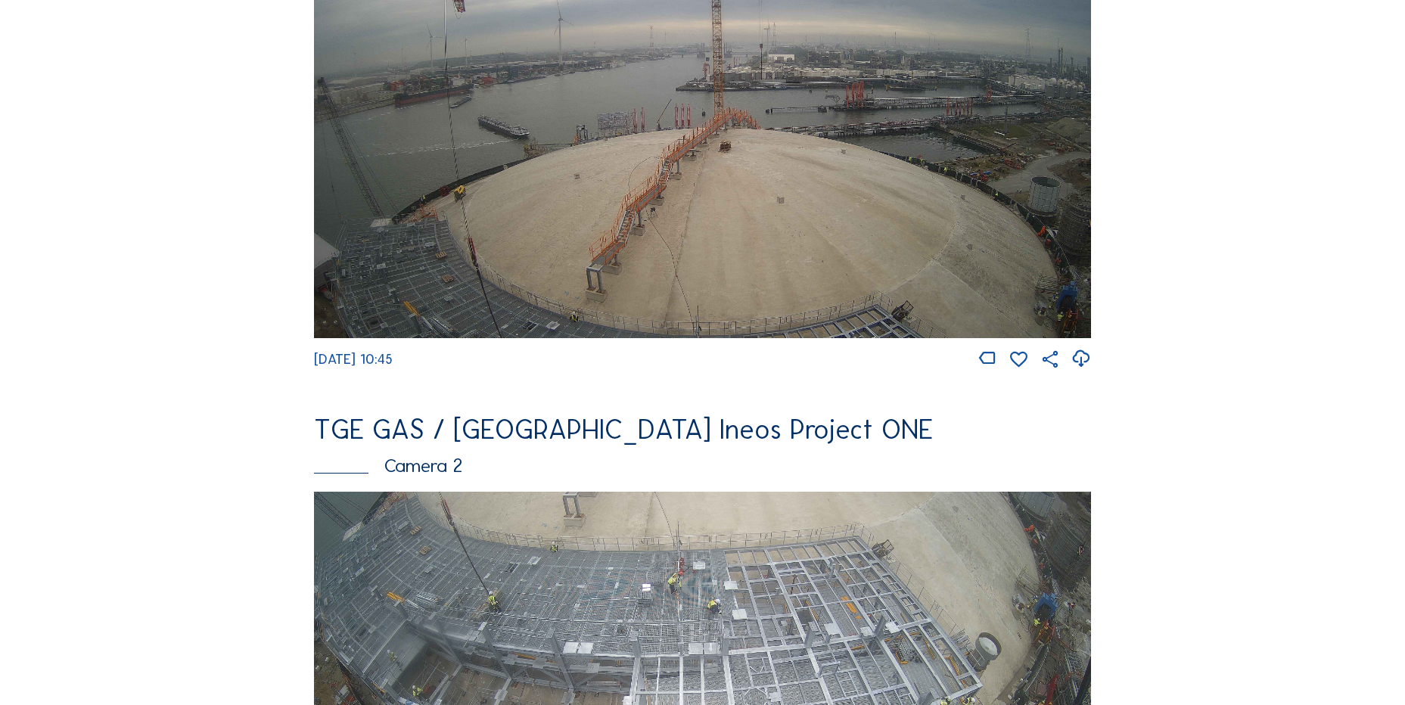
scroll to position [454, 0]
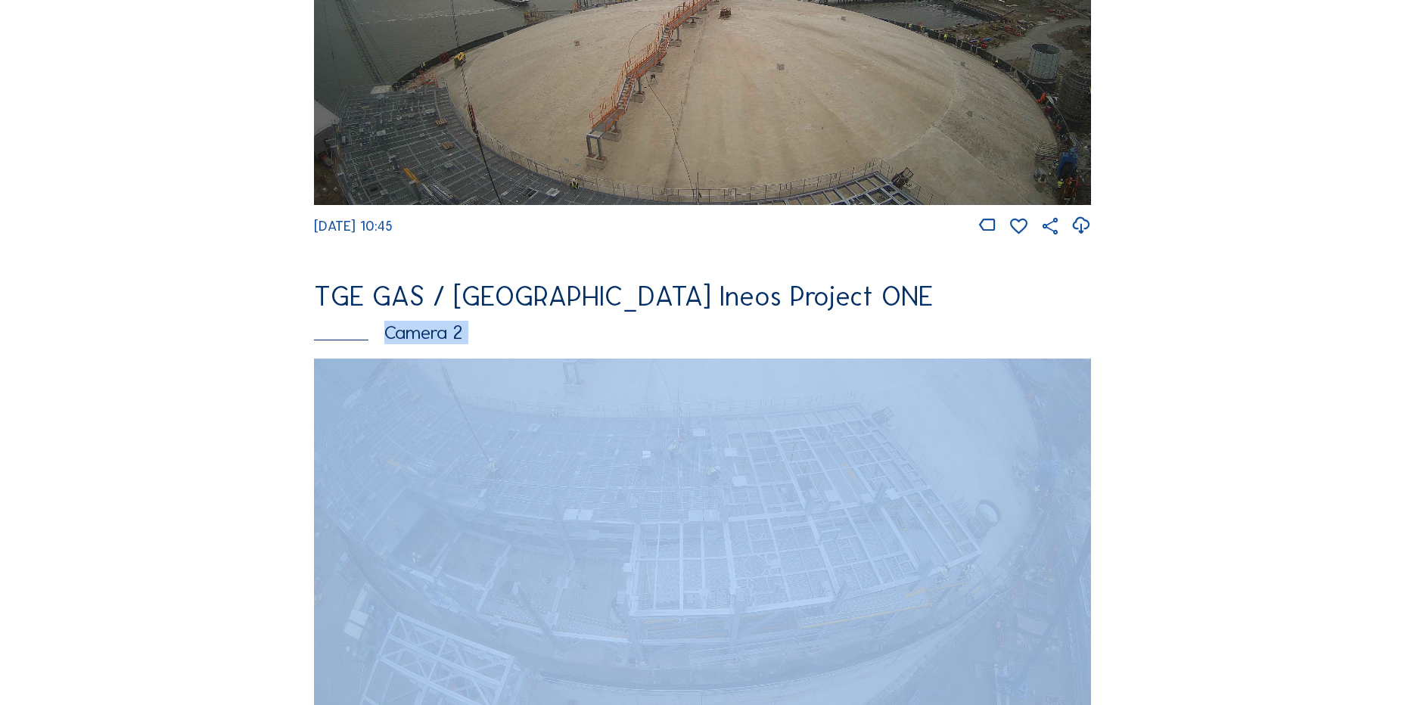
copy div "Camera 2"
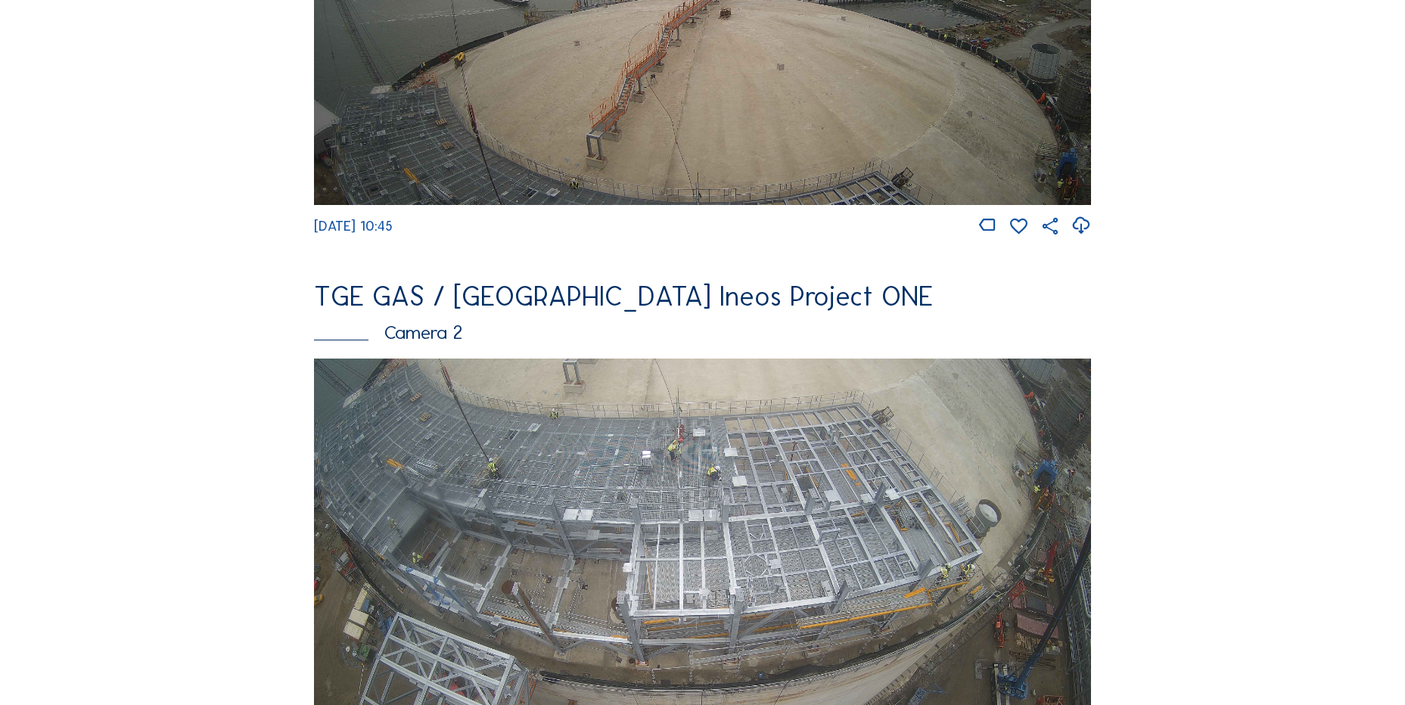
click at [456, 310] on div "TGE GAS / [GEOGRAPHIC_DATA] Ineos Project ONE" at bounding box center [702, 296] width 777 height 27
click at [334, 310] on div "TGE GAS / [GEOGRAPHIC_DATA] Ineos Project ONE" at bounding box center [702, 296] width 777 height 27
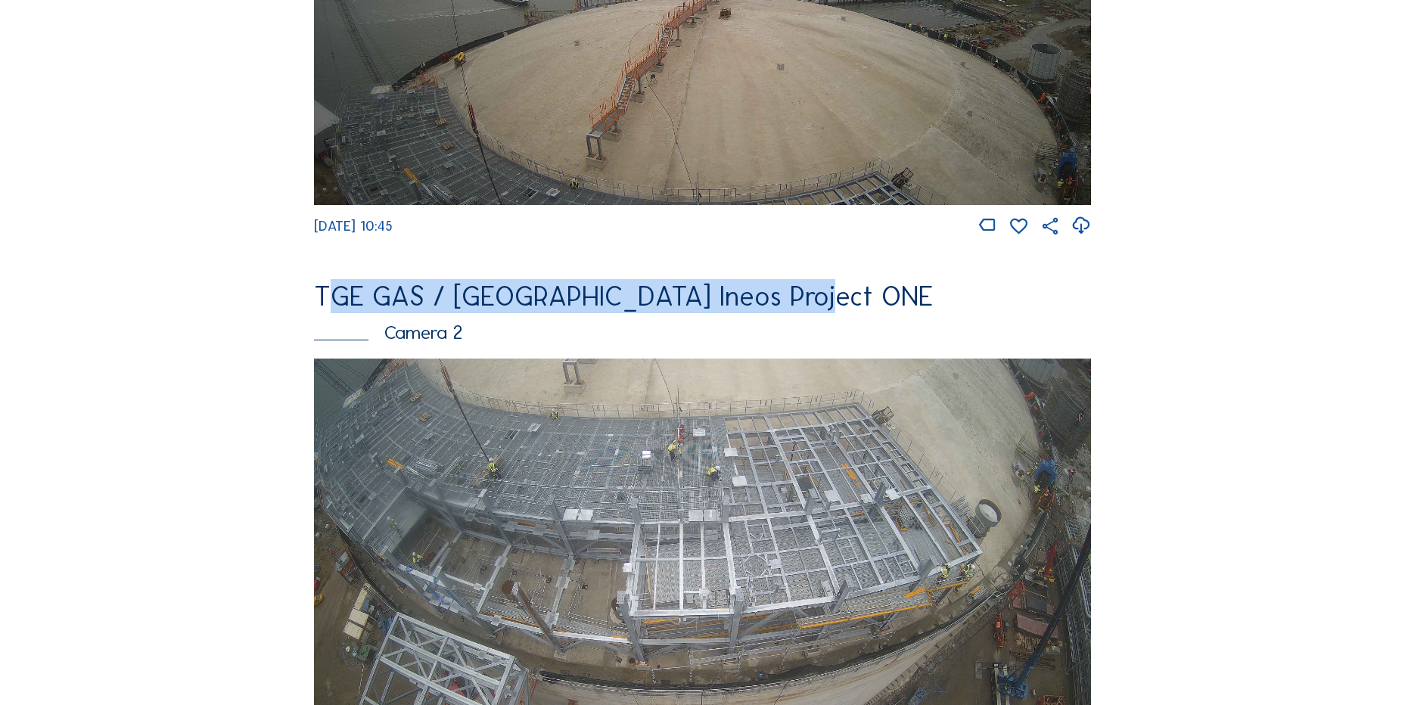
drag, startPoint x: 302, startPoint y: 297, endPoint x: 793, endPoint y: 294, distance: 491.2
drag, startPoint x: 793, startPoint y: 294, endPoint x: 712, endPoint y: 311, distance: 82.7
click at [828, 290] on div "TGE GAS / [GEOGRAPHIC_DATA] Ineos Project ONE" at bounding box center [702, 296] width 777 height 27
